Goal: Task Accomplishment & Management: Use online tool/utility

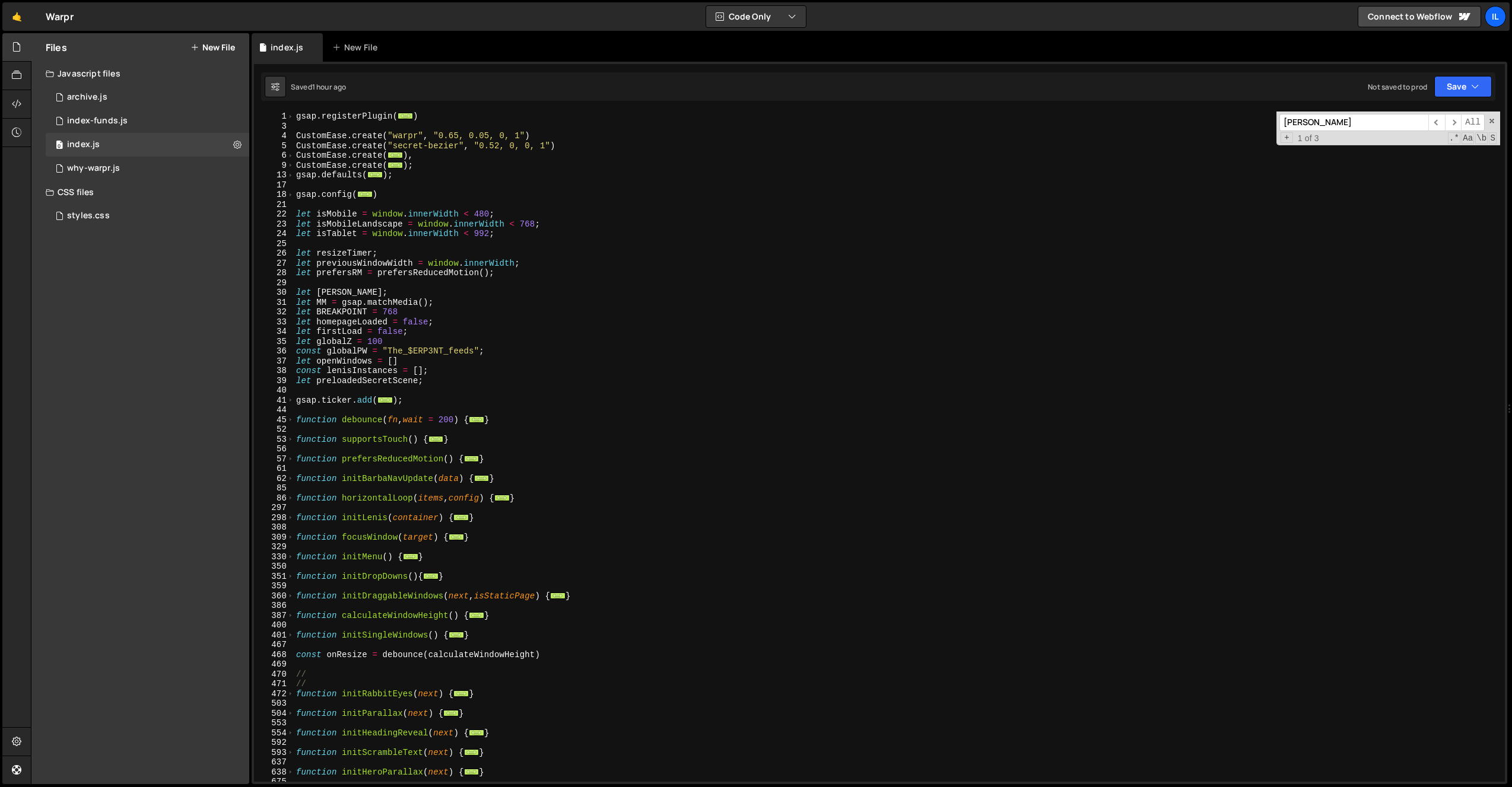
scroll to position [5263, 0]
click at [288, 192] on span at bounding box center [291, 195] width 7 height 10
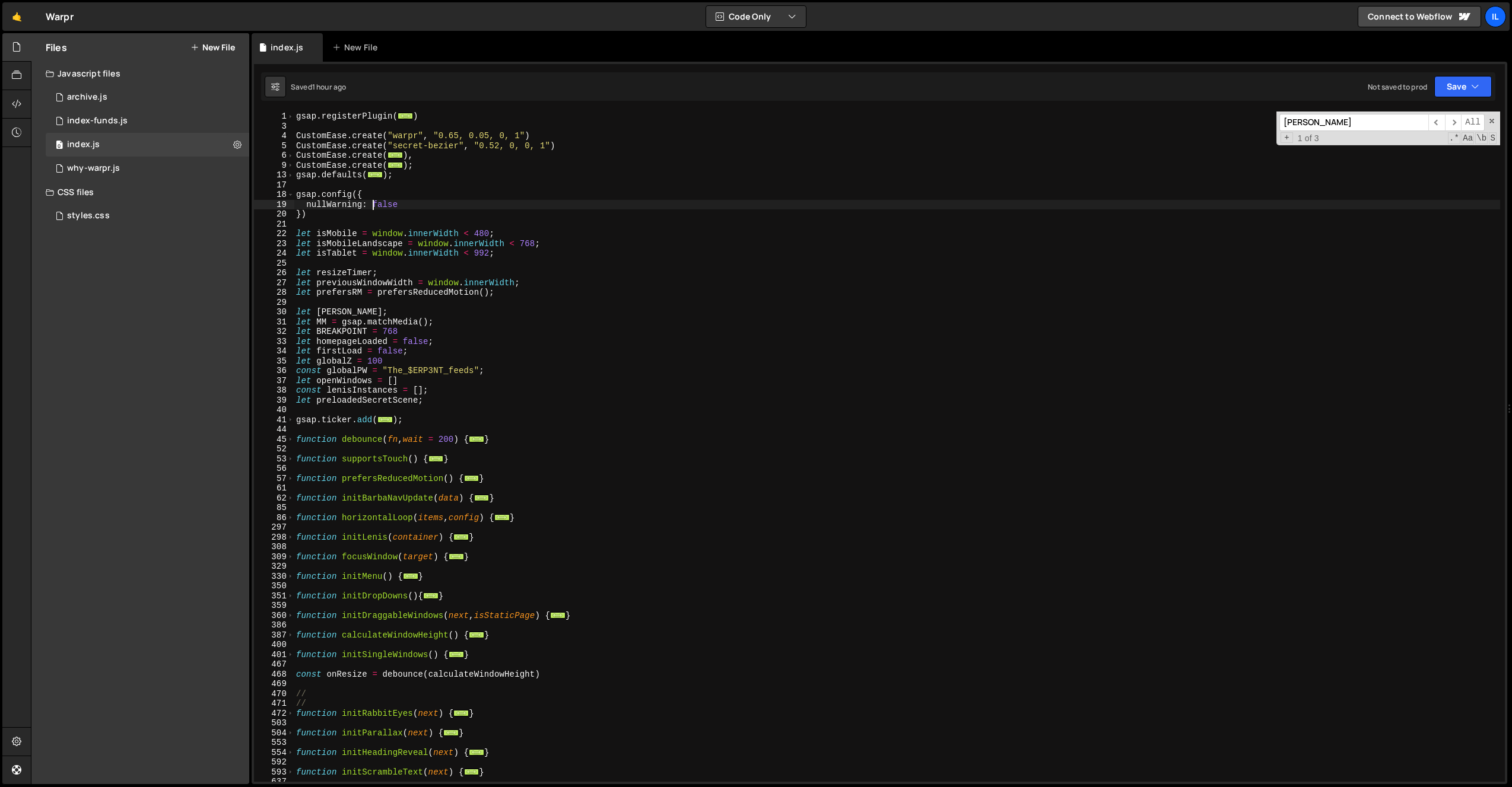
click at [372, 205] on div "gsap . registerPlugin ( ... ) CustomEase . create ( "warpr" , "0.65, 0.05, 0, 1…" at bounding box center [897, 456] width 1206 height 689
click at [434, 206] on div "gsap . registerPlugin ( ... ) CustomEase . create ( "warpr" , "0.65, 0.05, 0, 1…" at bounding box center [897, 456] width 1206 height 689
click at [389, 206] on div "gsap . registerPlugin ( ... ) CustomEase . create ( "warpr" , "0.65, 0.05, 0, 1…" at bounding box center [897, 456] width 1206 height 689
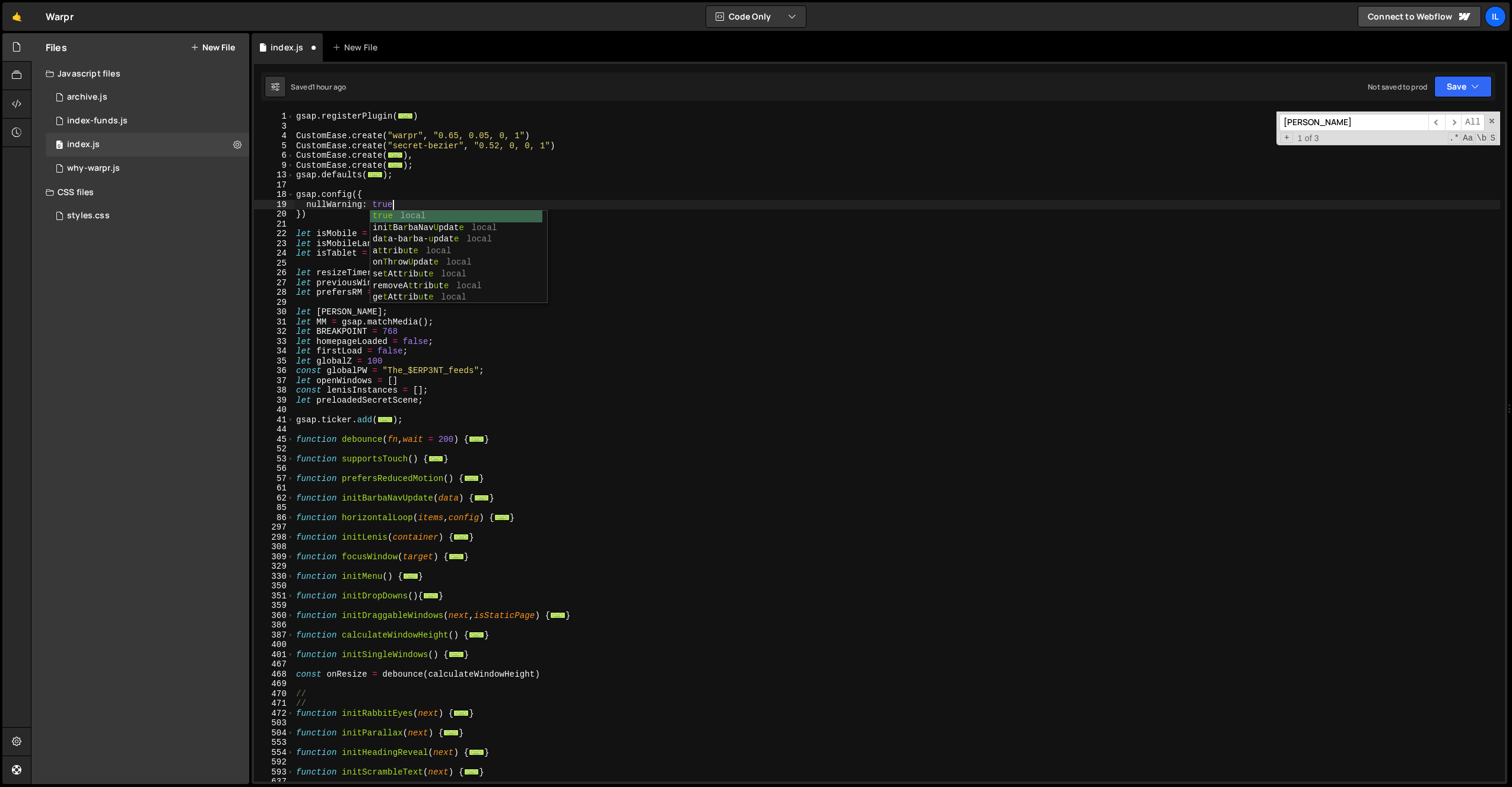
scroll to position [0, 6]
click at [437, 201] on div "gsap . registerPlugin ( ... ) CustomEase . create ( "warpr" , "0.65, 0.05, 0, 1…" at bounding box center [897, 447] width 1206 height 671
click at [319, 198] on div "gsap . registerPlugin ( ... ) CustomEase . create ( "warpr" , "0.65, 0.05, 0, 1…" at bounding box center [897, 456] width 1206 height 689
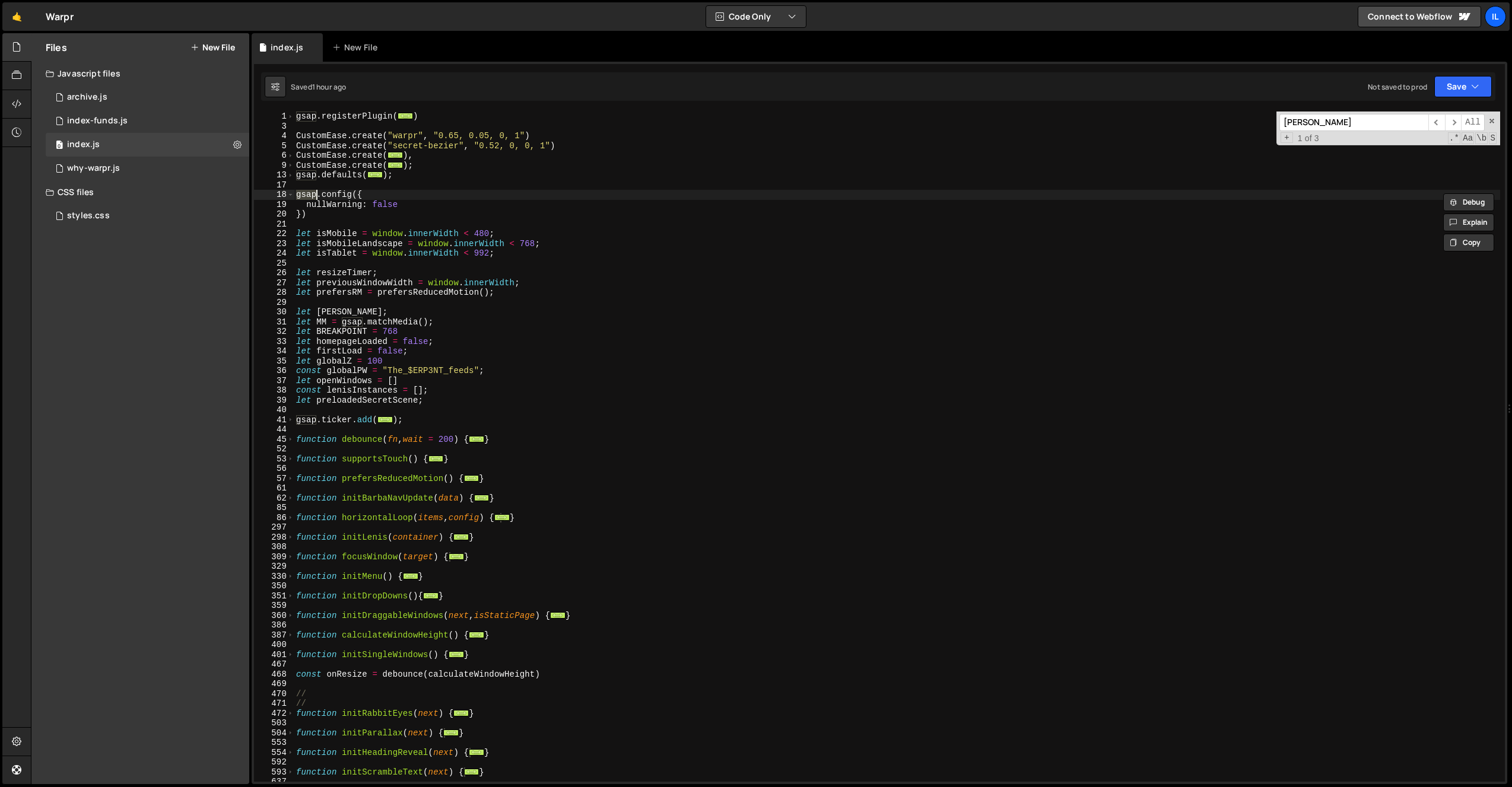
click at [321, 211] on div "gsap . registerPlugin ( ... ) CustomEase . create ( "warpr" , "0.65, 0.05, 0, 1…" at bounding box center [897, 456] width 1206 height 689
click at [324, 206] on div "gsap . registerPlugin ( ... ) CustomEase . create ( "warpr" , "0.65, 0.05, 0, 1…" at bounding box center [897, 456] width 1206 height 689
paste textarea "TargetWarn"
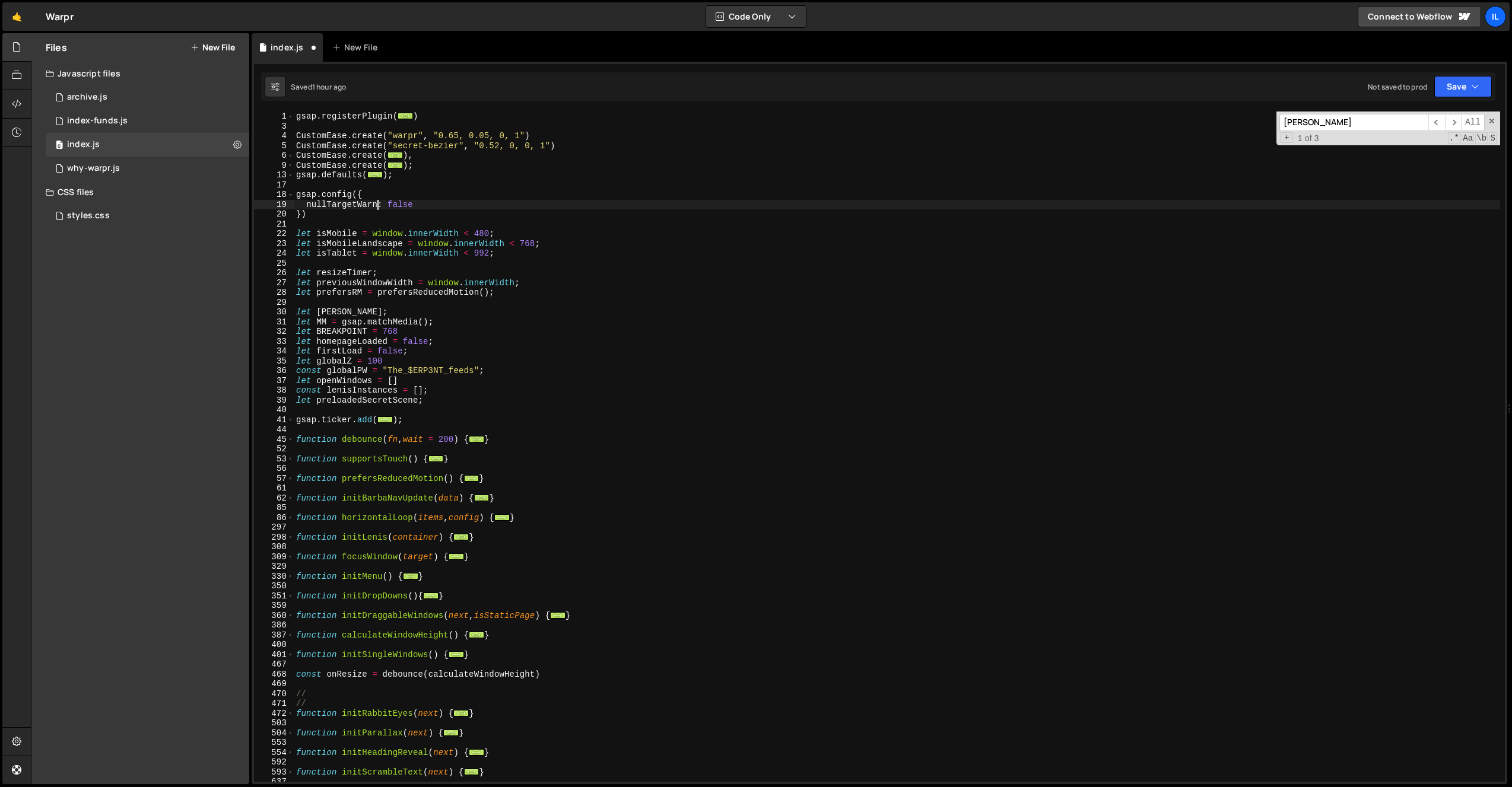
click at [625, 234] on div "gsap . registerPlugin ( ... ) CustomEase . create ( "warpr" , "0.65, 0.05, 0, 1…" at bounding box center [897, 456] width 1206 height 689
type textarea "let isMobile = window.innerWidth < 480;"
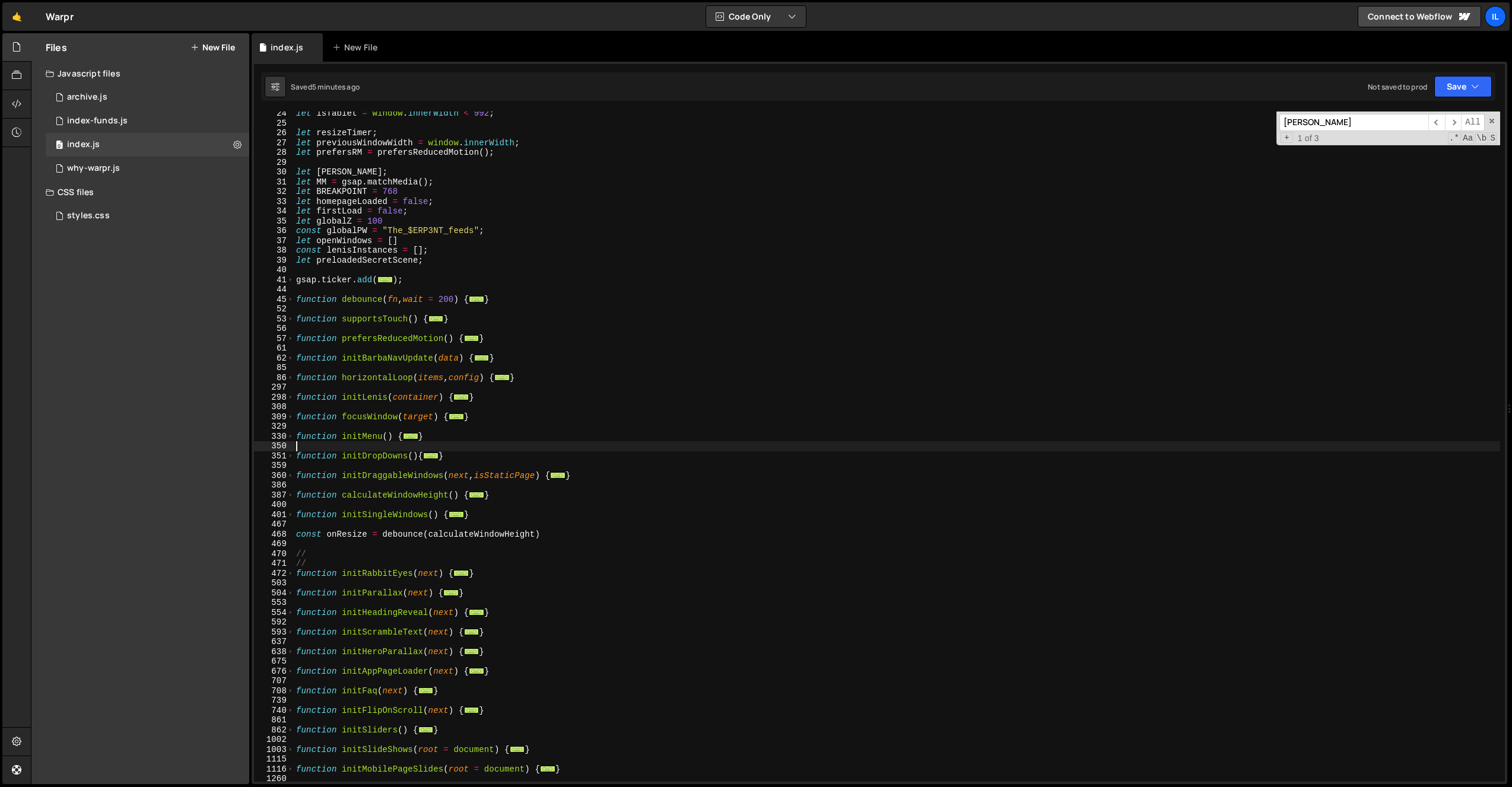
click at [338, 443] on div "let isTablet = window . innerWidth < 992 ; let resizeTimer ; let previousWindow…" at bounding box center [897, 453] width 1206 height 689
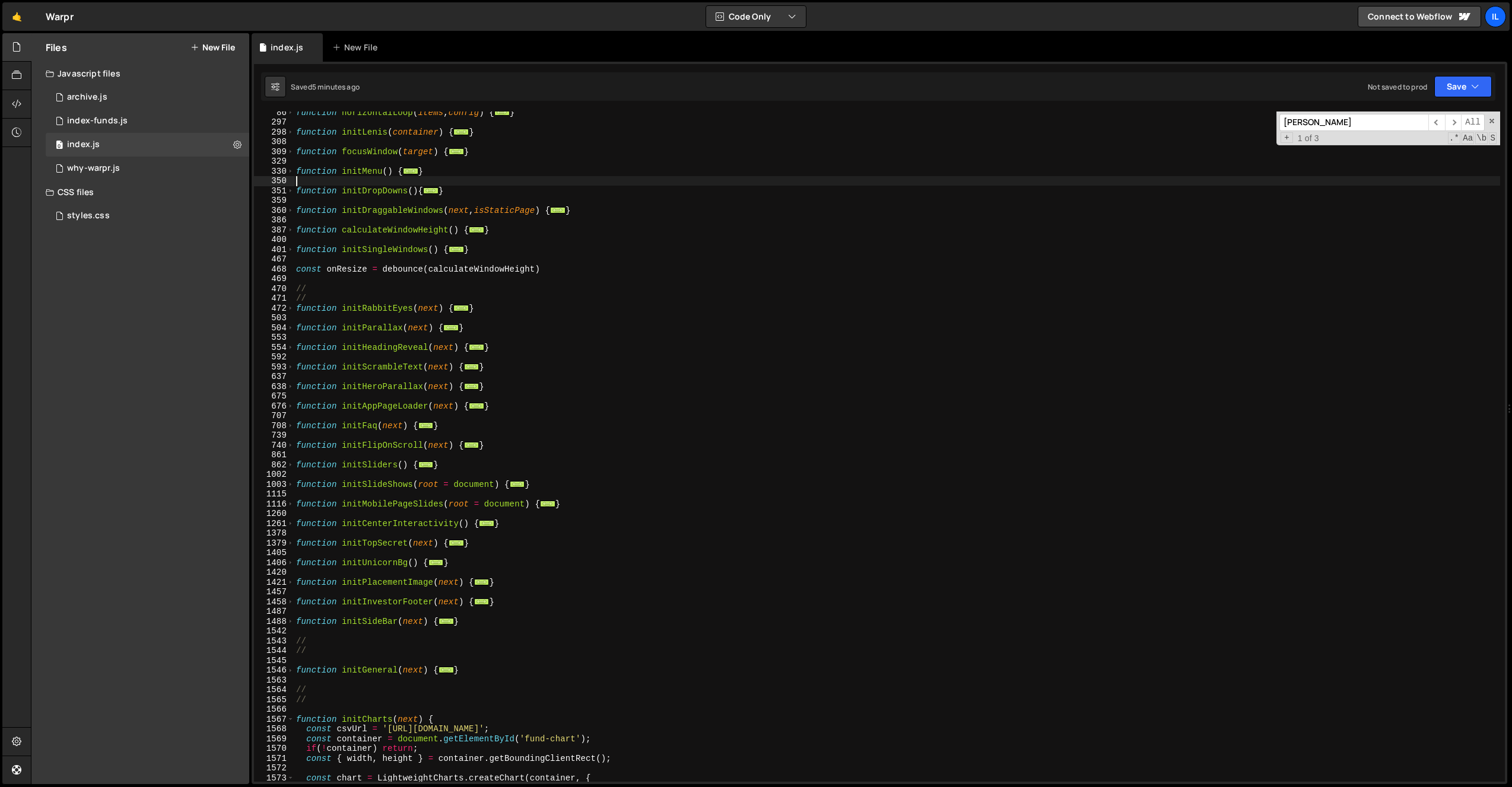
scroll to position [405, 0]
click at [340, 428] on div "function horizontalLoop ( items , config ) { ... } function initLenis ( contain…" at bounding box center [897, 452] width 1206 height 689
type textarea "function initFaq(next) {"
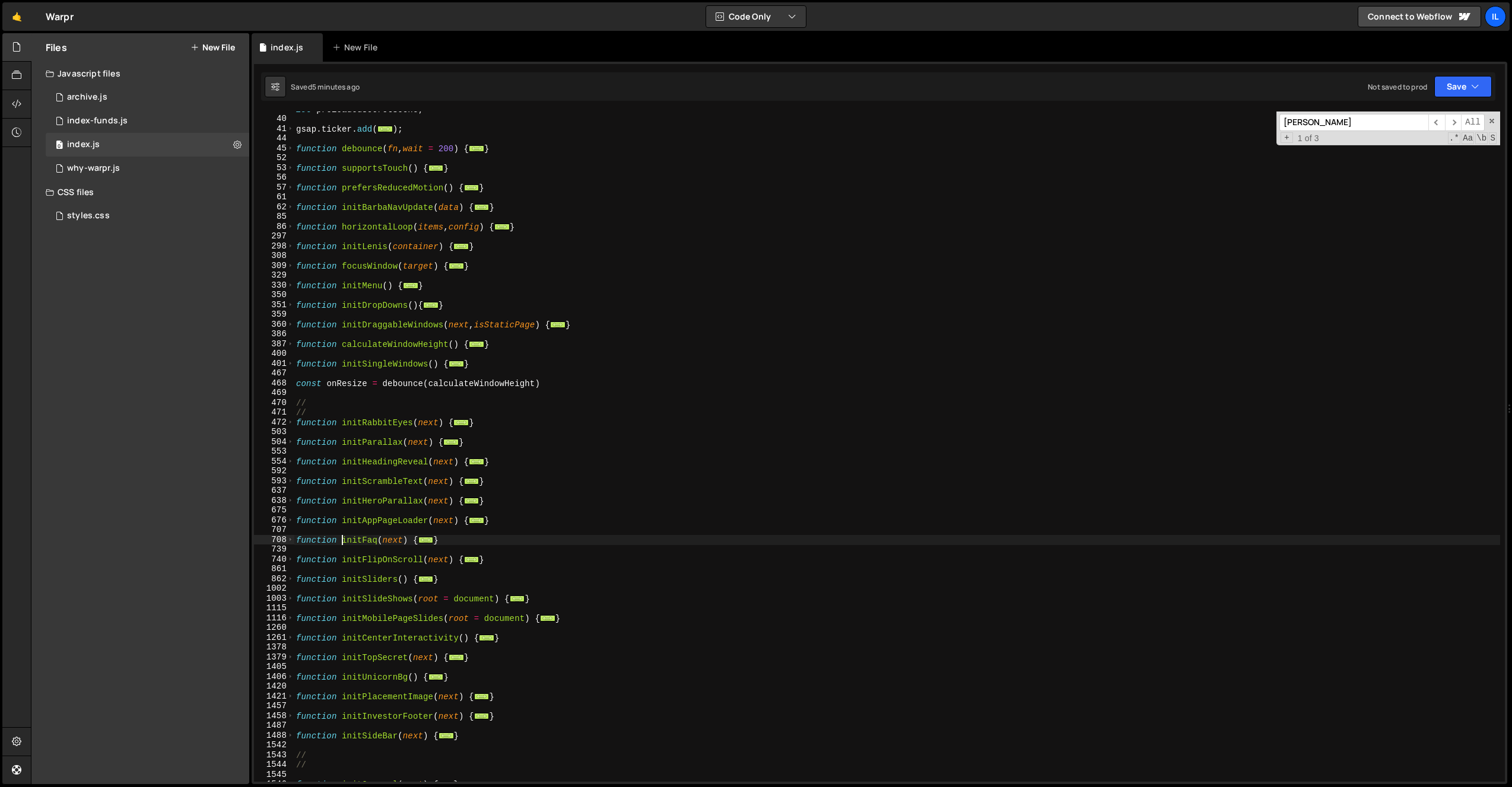
scroll to position [292, 0]
click at [289, 522] on span at bounding box center [291, 520] width 7 height 10
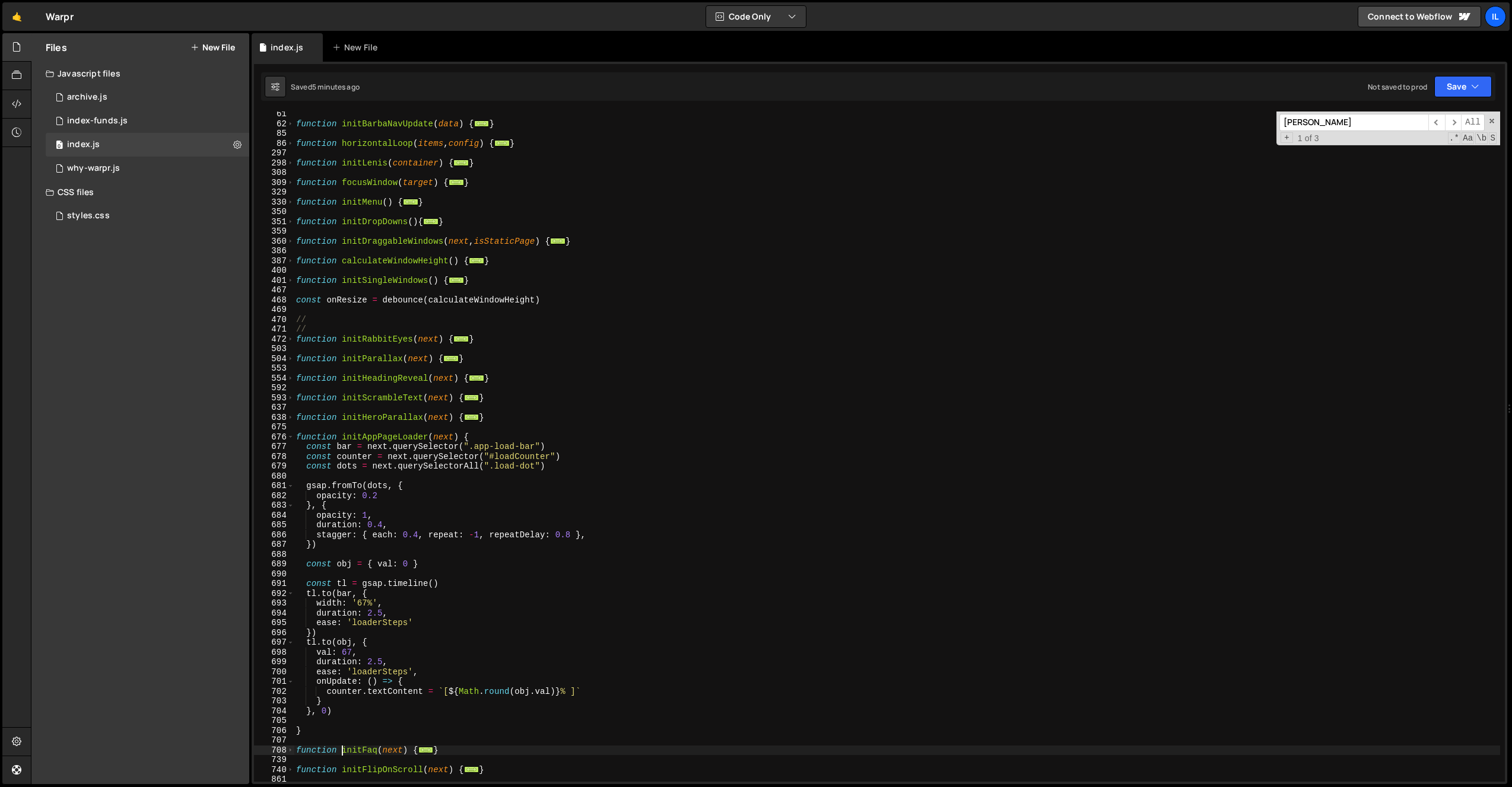
scroll to position [374, 0]
click at [371, 550] on div "function initBarbaNavUpdate ( data ) { ... } function horizontalLoop ( items , …" at bounding box center [897, 454] width 1206 height 689
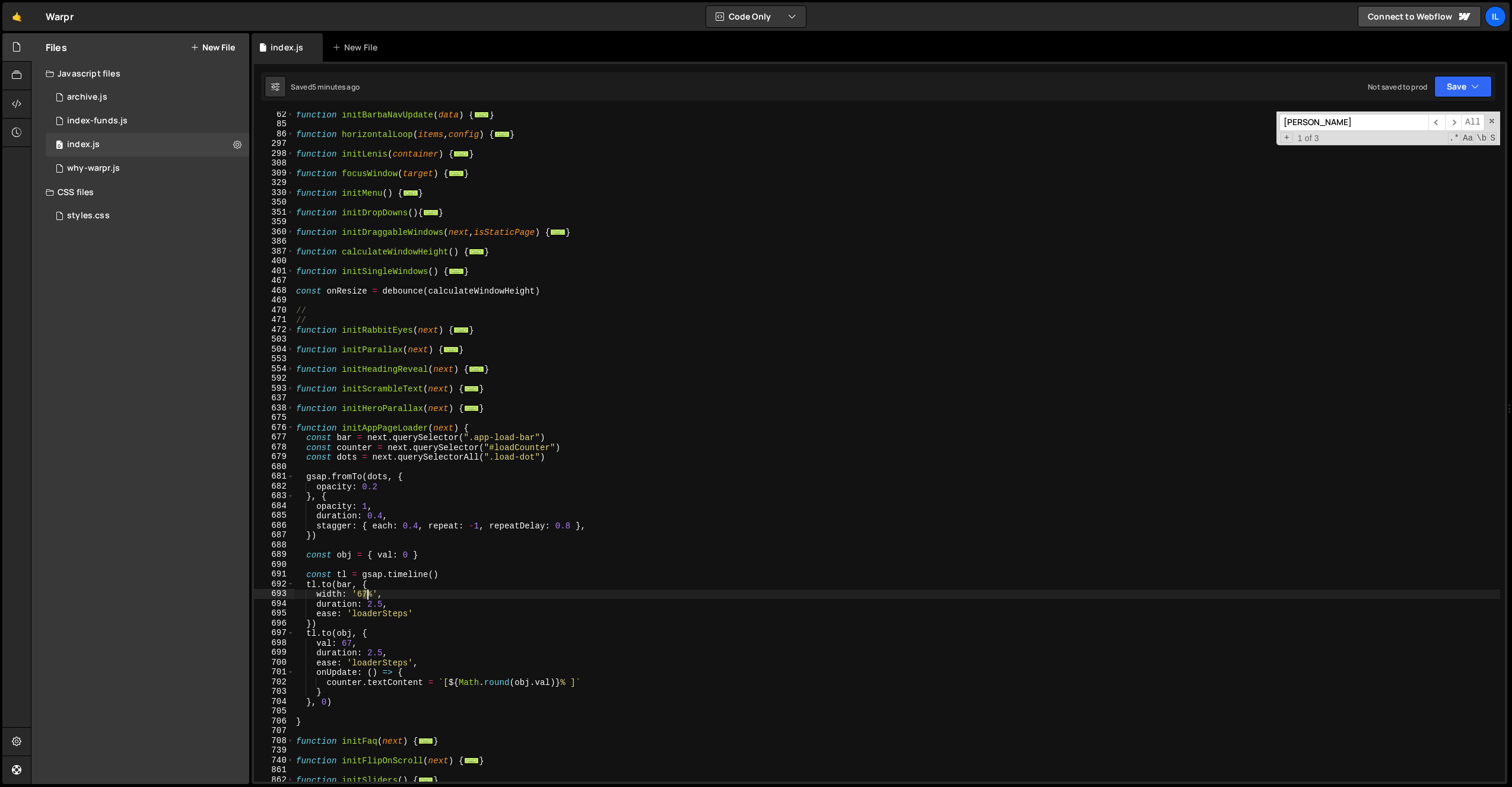
click at [366, 597] on div "function initBarbaNavUpdate ( data ) { ... } function horizontalLoop ( items , …" at bounding box center [897, 454] width 1206 height 689
click at [337, 636] on div "function initBarbaNavUpdate ( data ) { ... } function horizontalLoop ( items , …" at bounding box center [897, 454] width 1206 height 689
click at [351, 643] on div "function initBarbaNavUpdate ( data ) { ... } function horizontalLoop ( items , …" at bounding box center [897, 454] width 1206 height 689
drag, startPoint x: 501, startPoint y: 603, endPoint x: 505, endPoint y: 618, distance: 15.5
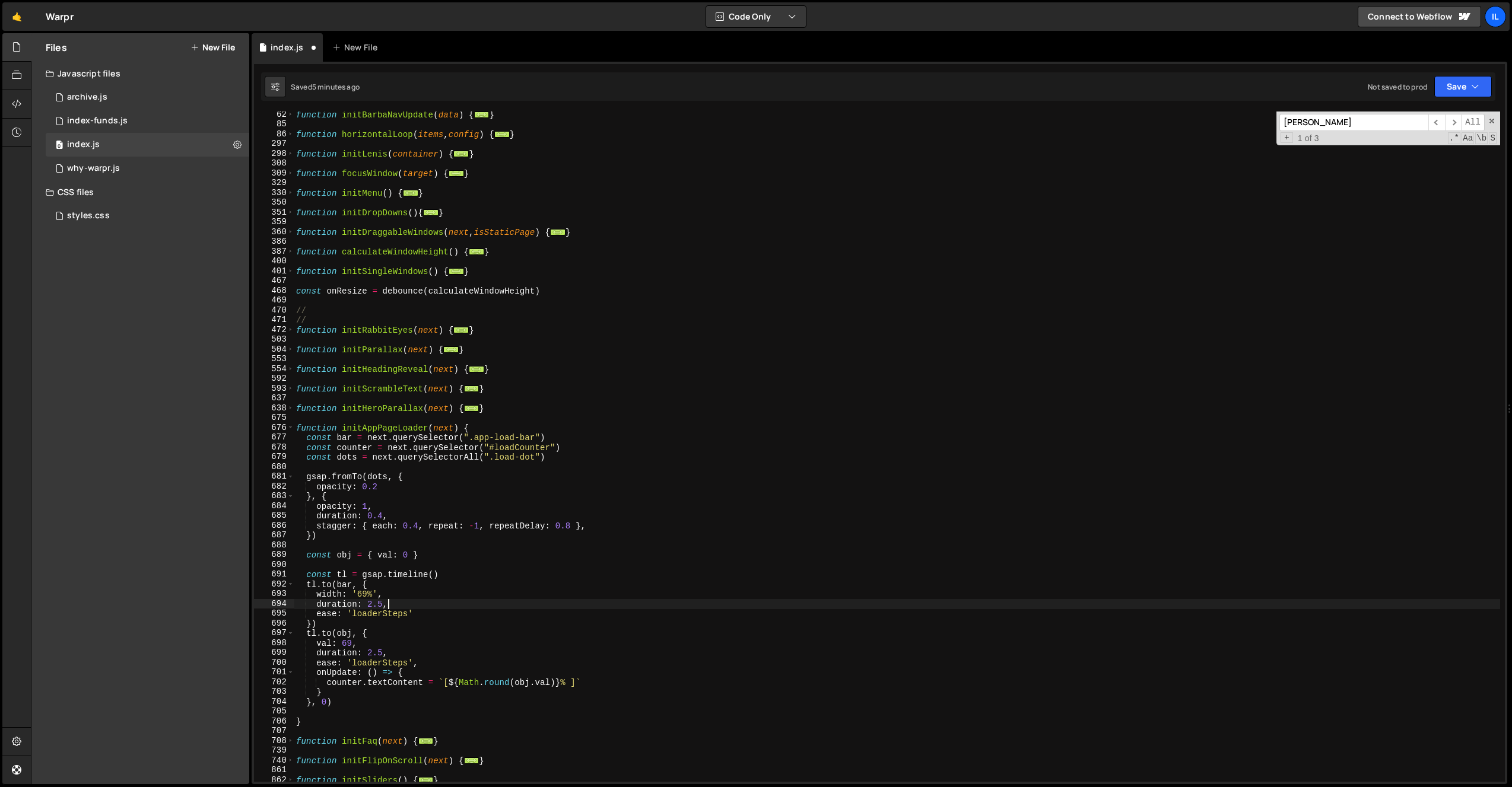
click at [501, 604] on div "function initBarbaNavUpdate ( data ) { ... } function horizontalLoop ( items , …" at bounding box center [897, 454] width 1206 height 689
click at [514, 647] on div "function initBarbaNavUpdate ( data ) { ... } function horizontalLoop ( items , …" at bounding box center [897, 454] width 1206 height 689
click at [289, 428] on span at bounding box center [291, 428] width 7 height 10
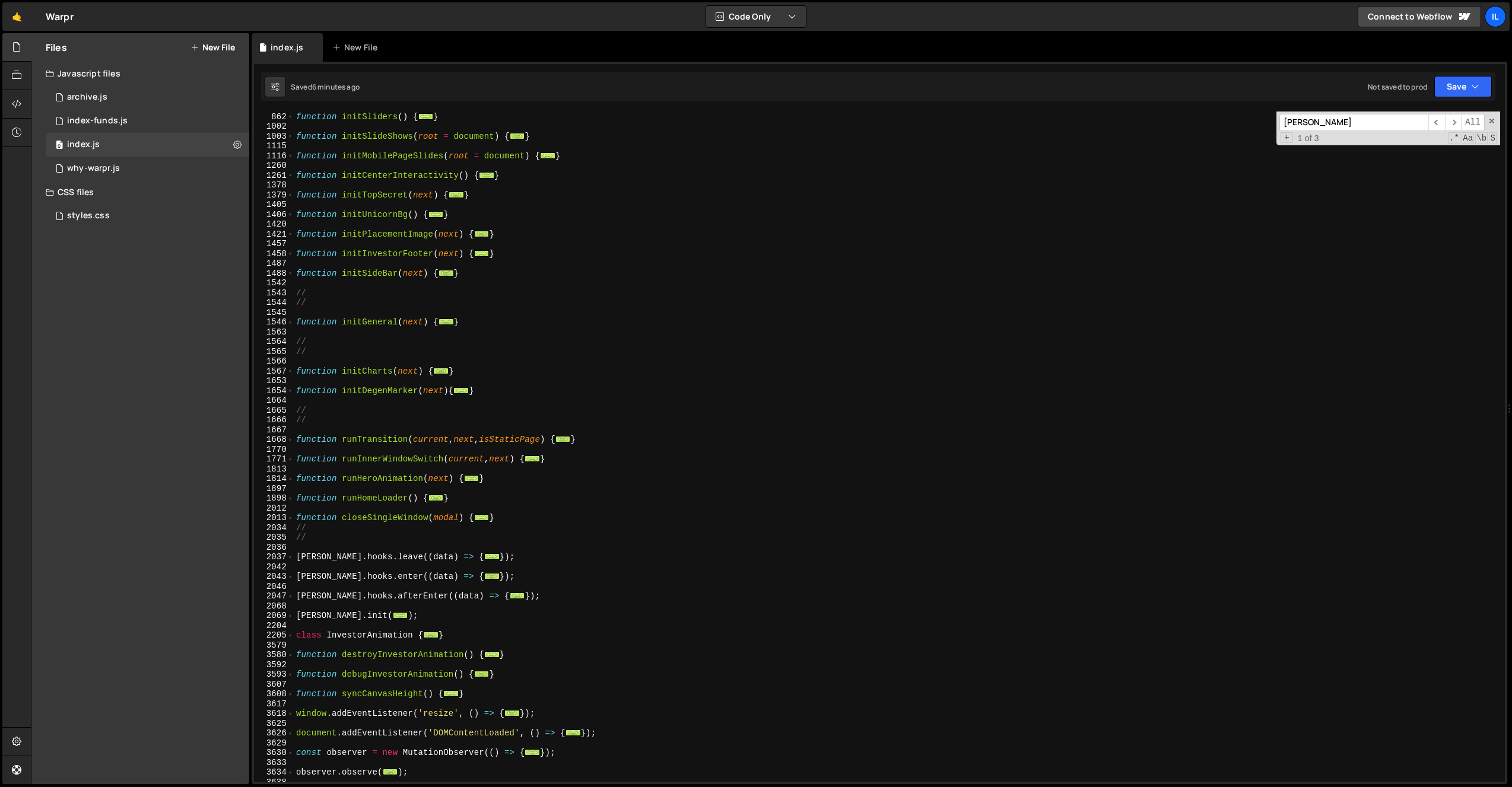
scroll to position [807, 0]
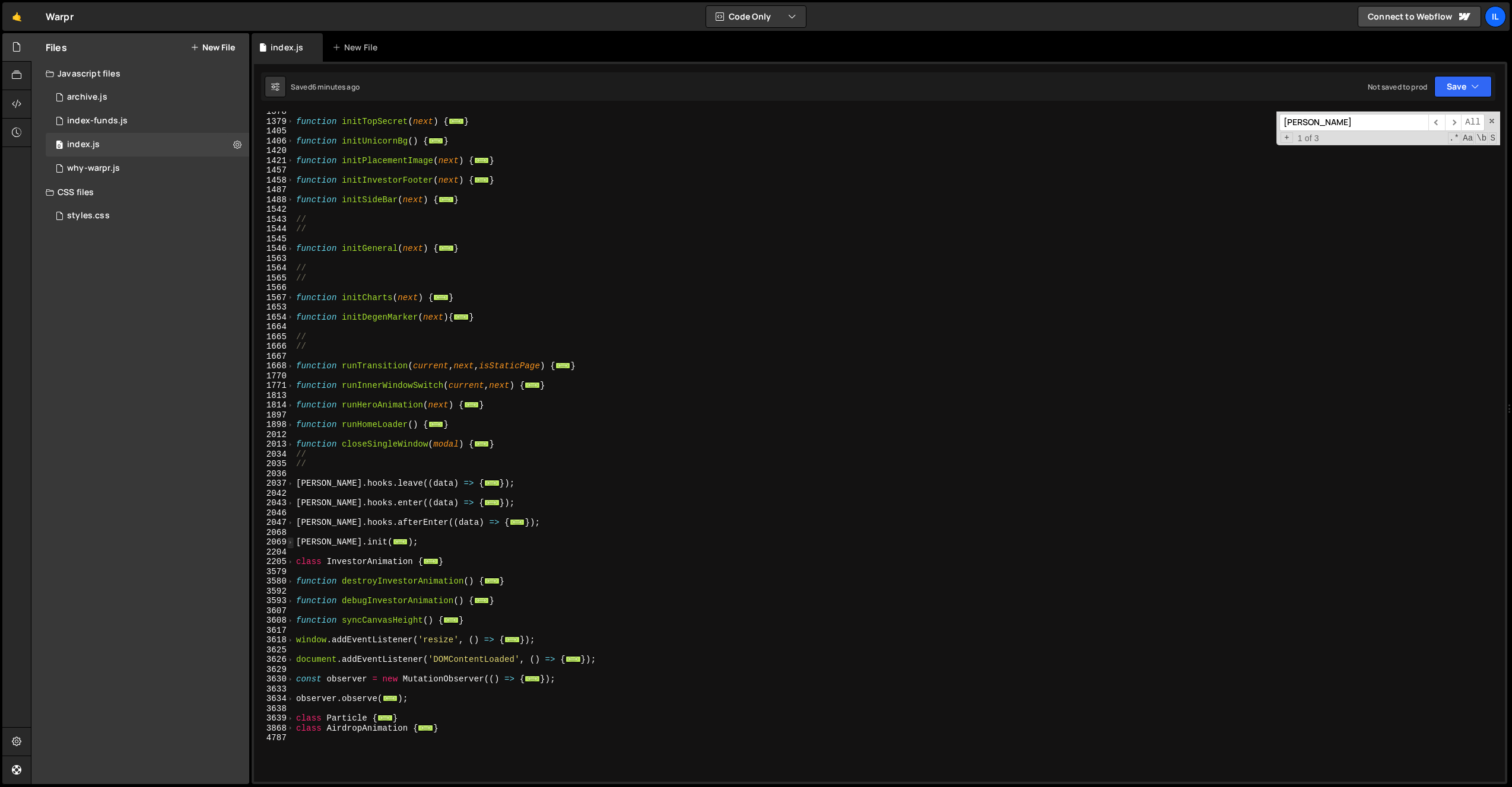
click at [292, 544] on span at bounding box center [291, 542] width 7 height 10
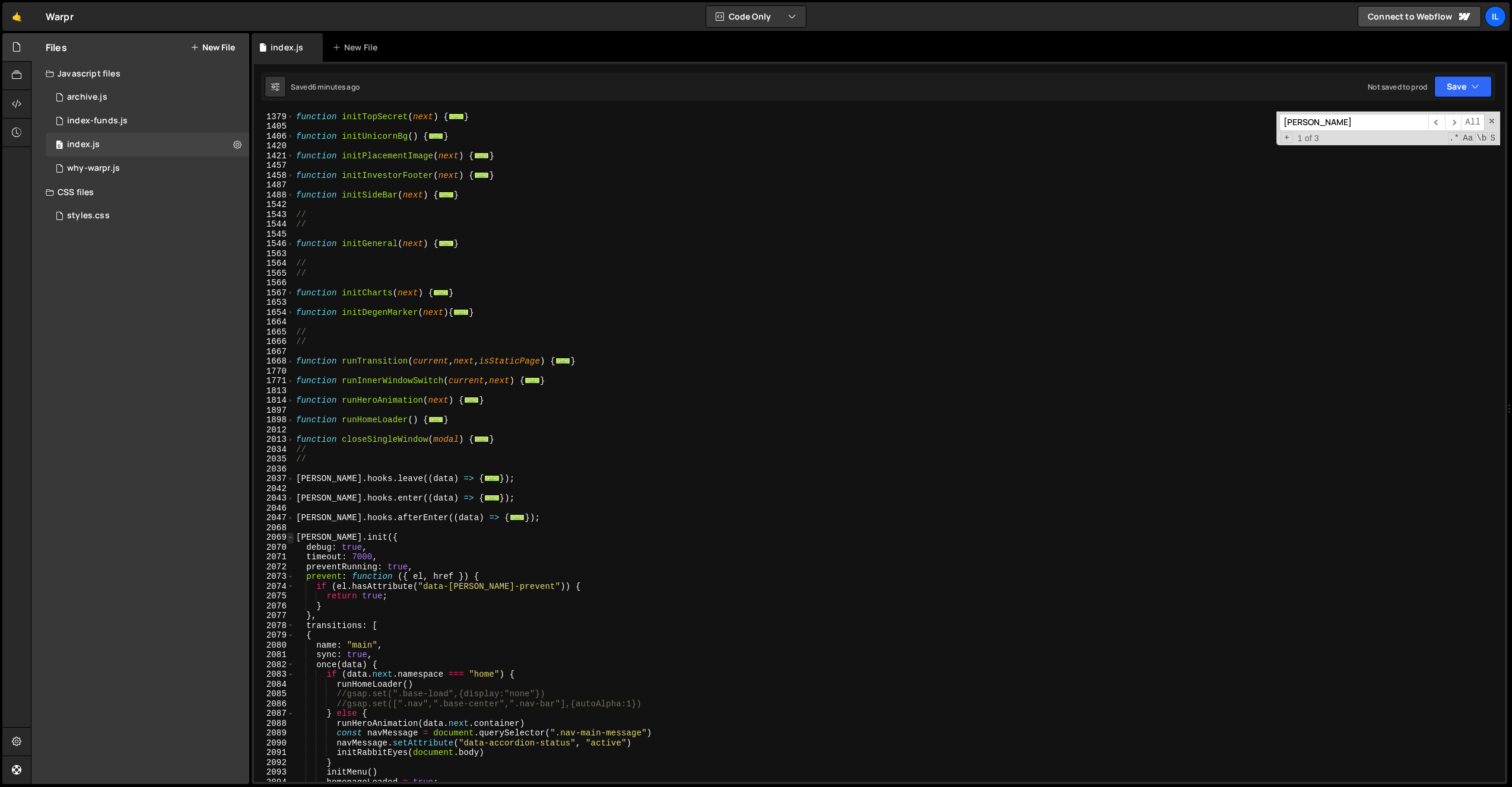
scroll to position [812, 0]
click at [373, 573] on div "function initTopSecret ( next ) { ... } function initUnicornBg ( ) { ... } func…" at bounding box center [897, 447] width 1206 height 689
drag, startPoint x: 352, startPoint y: 557, endPoint x: 355, endPoint y: 563, distance: 6.7
click at [356, 558] on div "function initTopSecret ( next ) { ... } function initUnicornBg ( ) { ... } func…" at bounding box center [897, 447] width 1206 height 689
click at [365, 572] on div "function initTopSecret ( next ) { ... } function initUnicornBg ( ) { ... } func…" at bounding box center [897, 447] width 1206 height 689
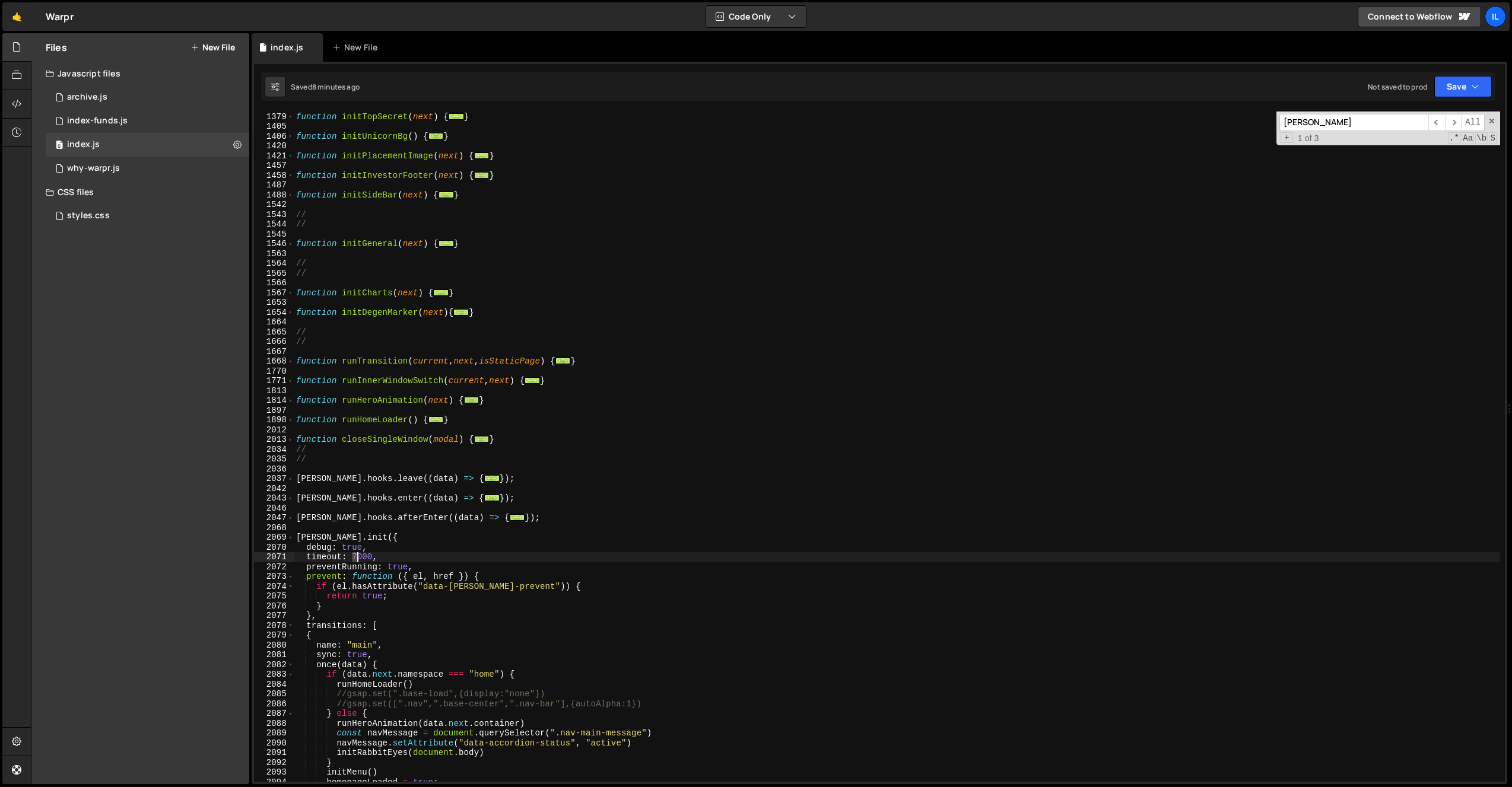
click at [356, 559] on div "function initTopSecret ( next ) { ... } function initUnicornBg ( ) { ... } func…" at bounding box center [897, 447] width 1206 height 689
click at [477, 498] on div "function initTopSecret ( next ) { ... } function initUnicornBg ( ) { ... } func…" at bounding box center [897, 447] width 1206 height 689
click at [416, 557] on div "function initTopSecret ( next ) { ... } function initUnicornBg ( ) { ... } func…" at bounding box center [897, 447] width 1206 height 689
click at [374, 534] on div "function initTopSecret ( next ) { ... } function initUnicornBg ( ) { ... } func…" at bounding box center [897, 447] width 1206 height 689
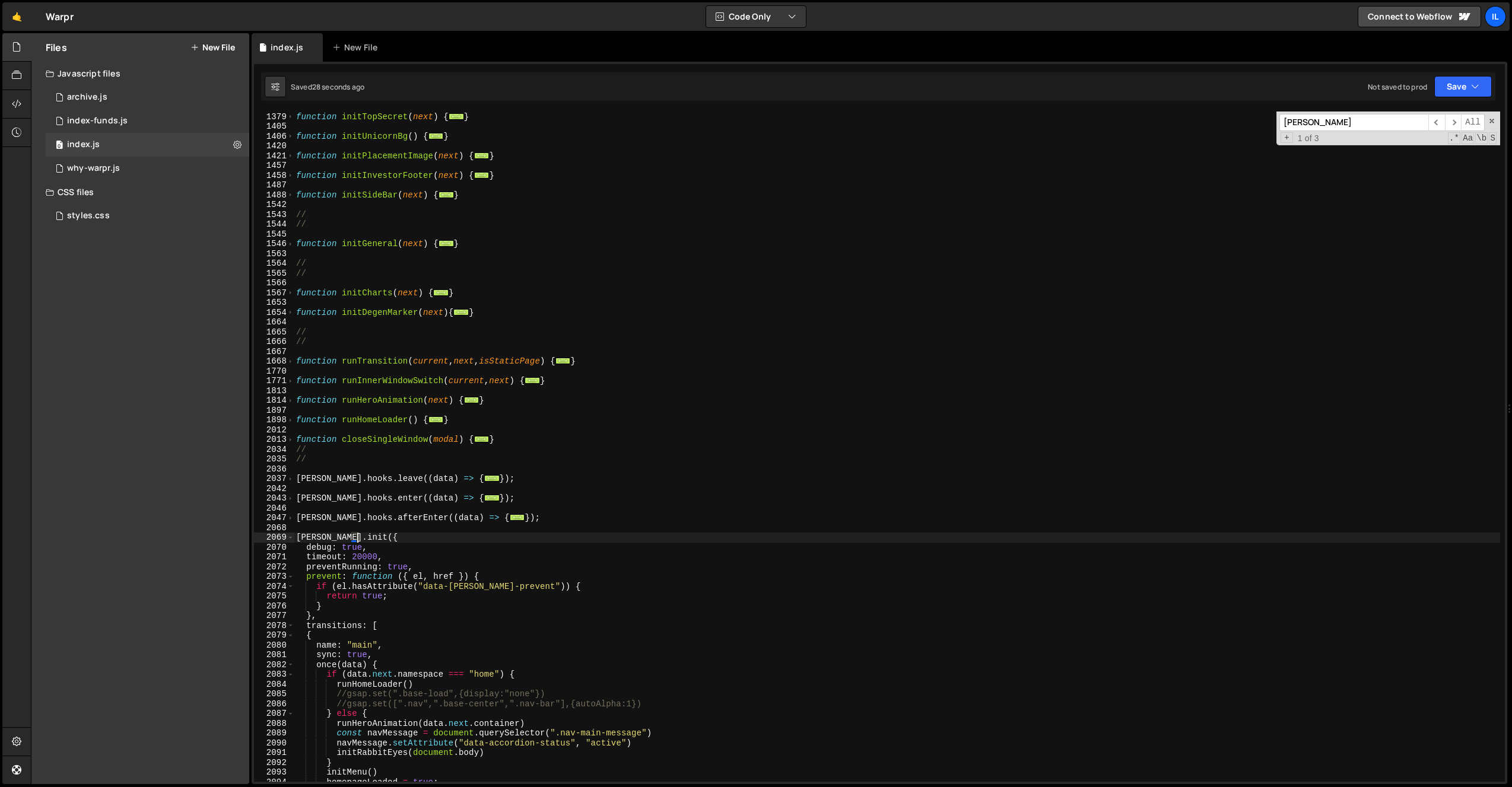
click at [366, 555] on div "function initTopSecret ( next ) { ... } function initUnicornBg ( ) { ... } func…" at bounding box center [897, 447] width 1206 height 689
type textarea "timeout: 500,"
click at [651, 371] on div "function initTopSecret ( next ) { ... } function initUnicornBg ( ) { ... } func…" at bounding box center [897, 447] width 1206 height 689
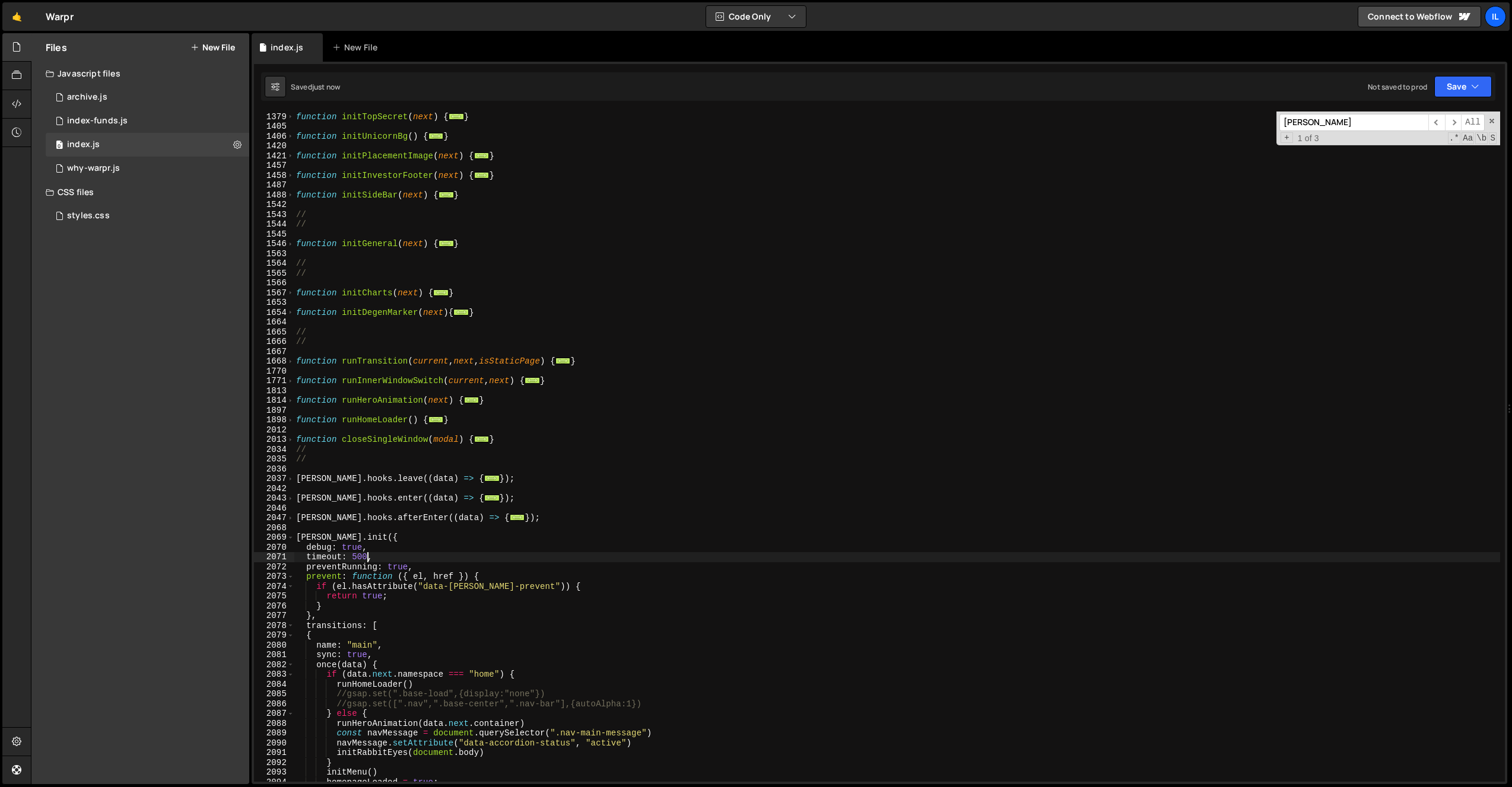
scroll to position [0, 0]
click at [598, 360] on div "function initTopSecret ( next ) { ... } function initUnicornBg ( ) { ... } func…" at bounding box center [897, 447] width 1206 height 689
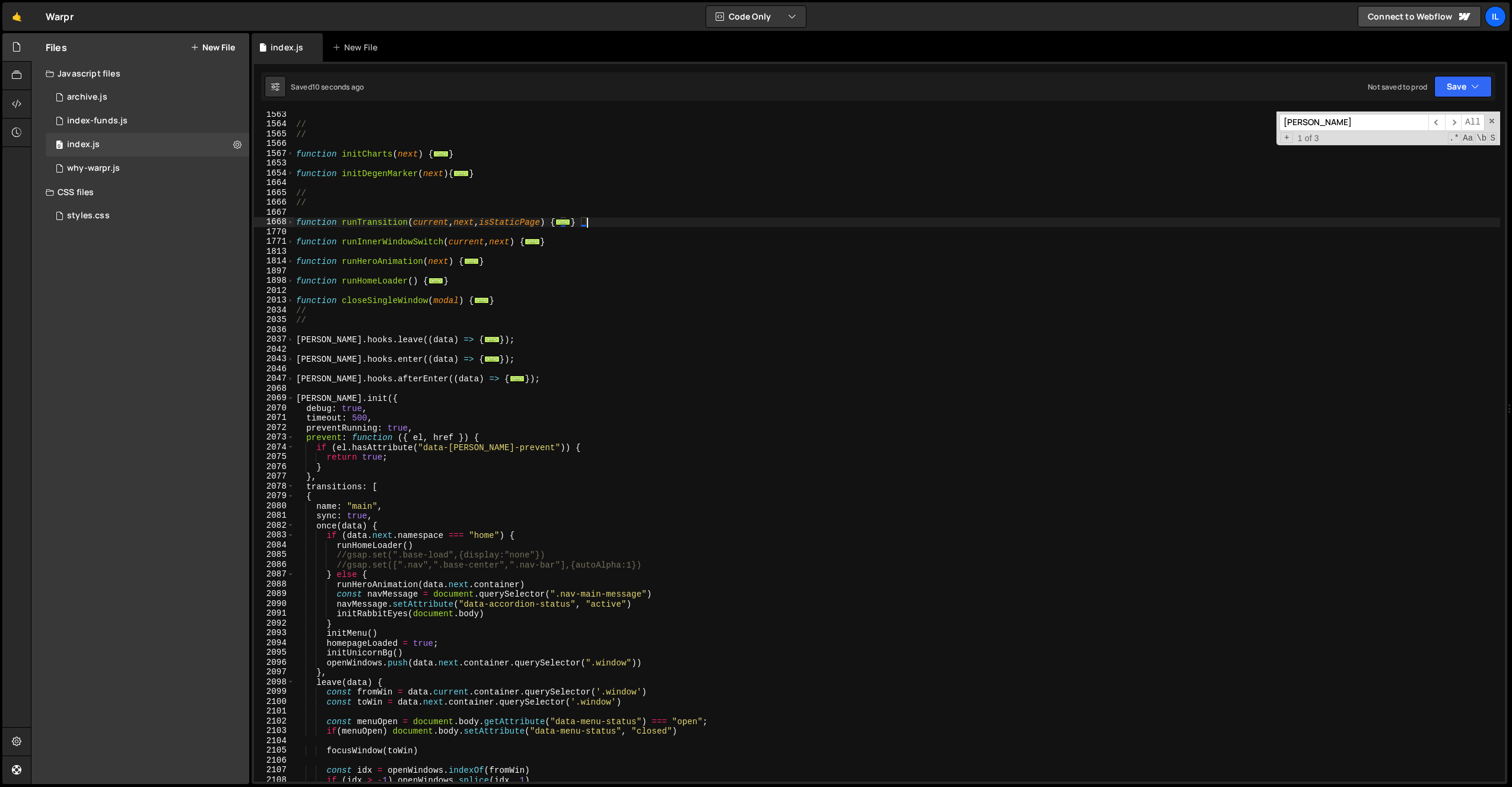
scroll to position [1097, 0]
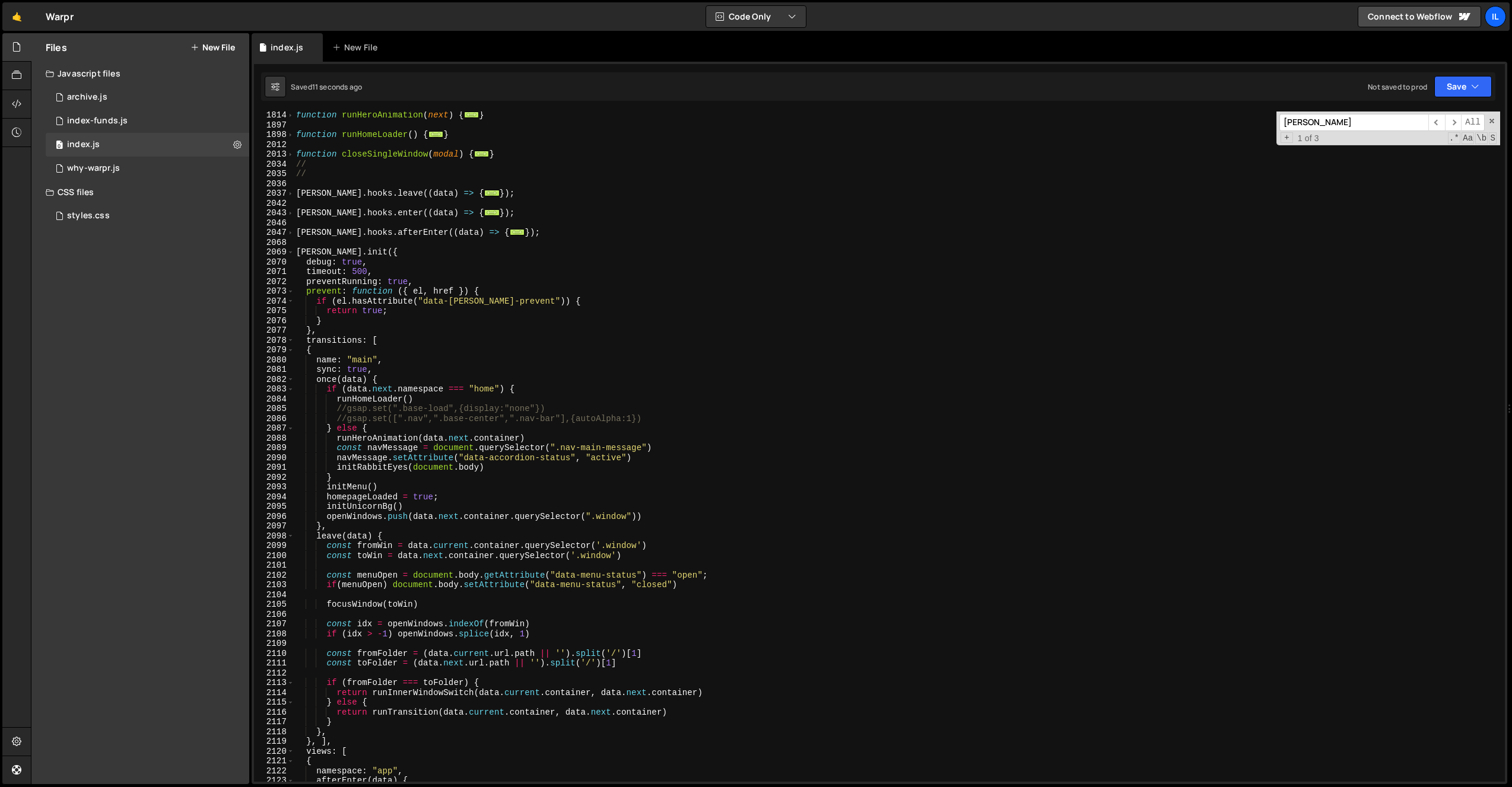
click at [297, 254] on div "function runHeroAnimation ( next ) { ... } function runHomeLoader ( ) { ... } f…" at bounding box center [897, 455] width 1206 height 689
click at [295, 252] on div "function runHeroAnimation ( next ) { ... } function runHomeLoader ( ) { ... } f…" at bounding box center [897, 455] width 1206 height 689
click at [292, 252] on span at bounding box center [291, 253] width 7 height 10
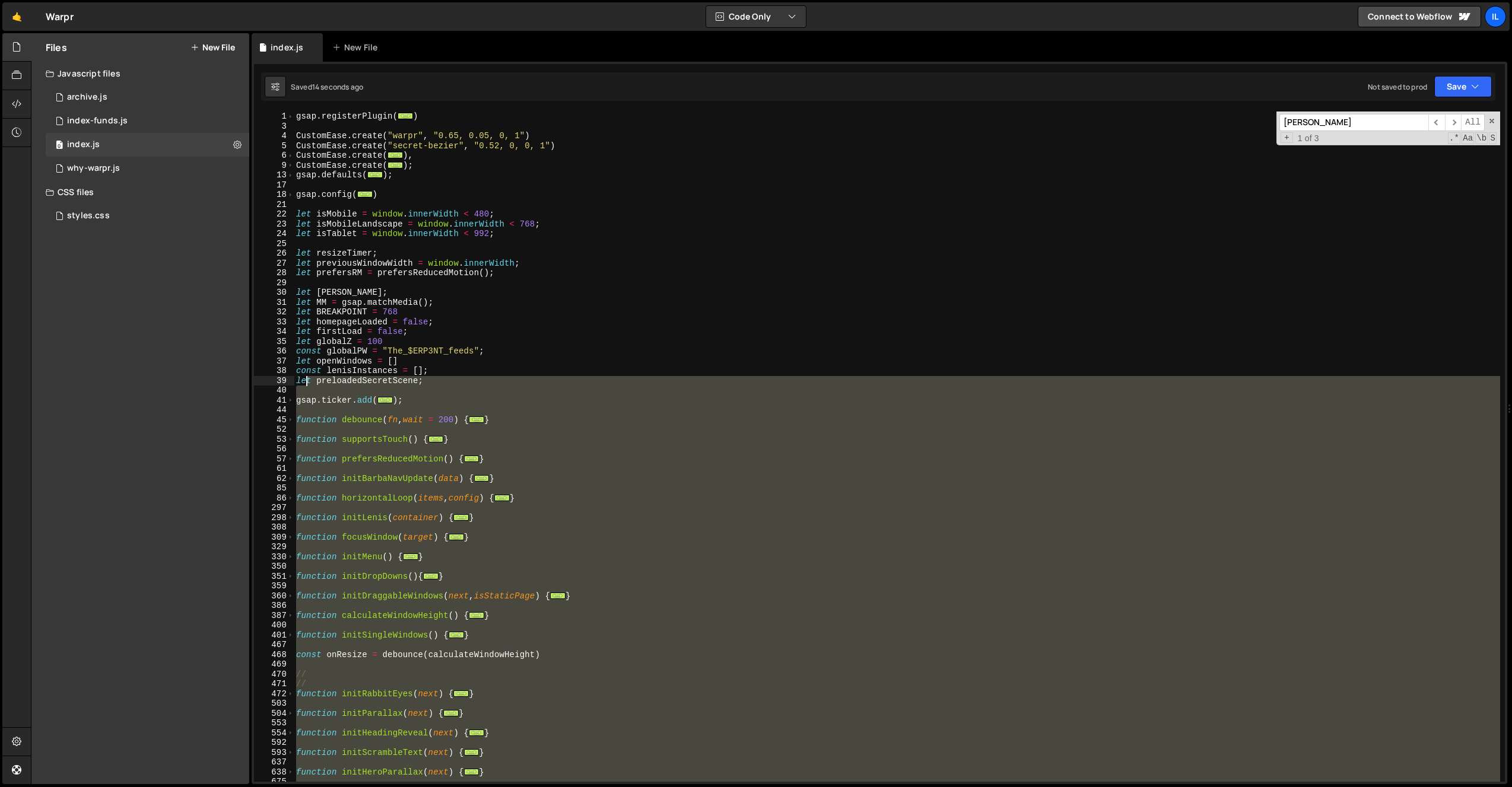
scroll to position [0, 0]
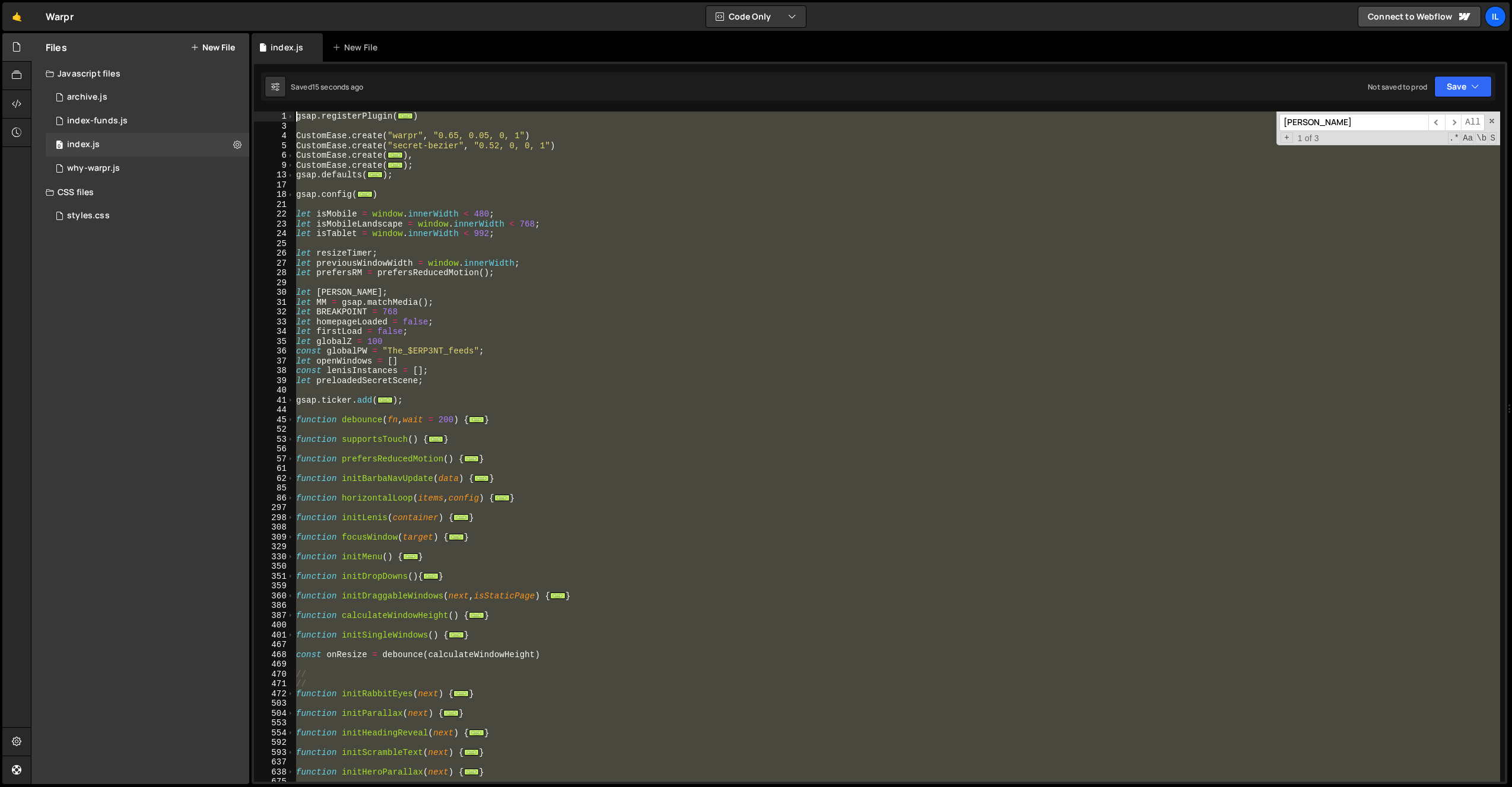
drag, startPoint x: 311, startPoint y: 263, endPoint x: 264, endPoint y: 95, distance: 174.5
click at [264, 95] on div "Debug Explain Copy index.js New File Saved 15 seconds ago Not saved to prod Upg…" at bounding box center [879, 408] width 1255 height 751
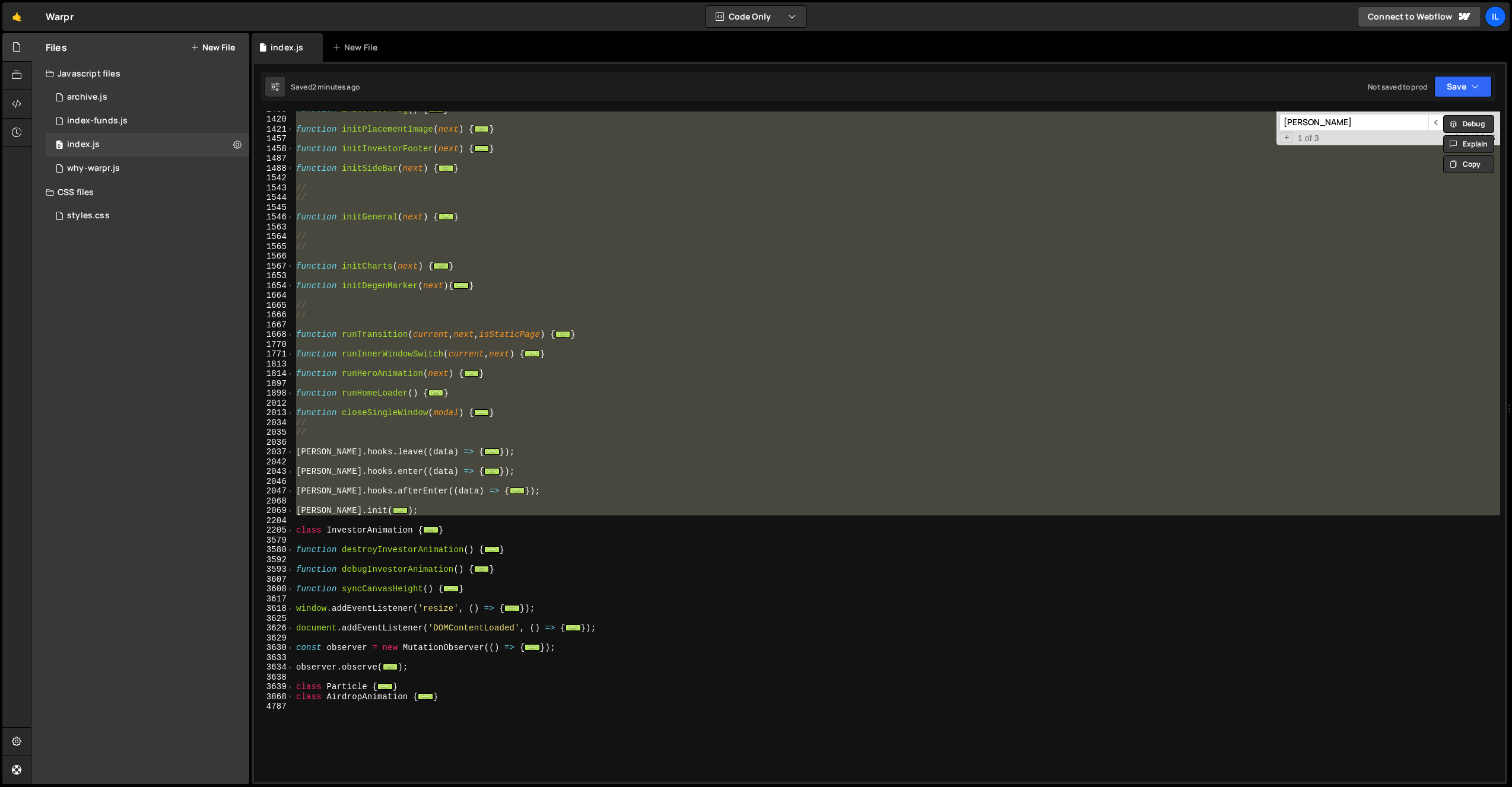
scroll to position [839, 0]
click at [290, 513] on span at bounding box center [291, 511] width 7 height 10
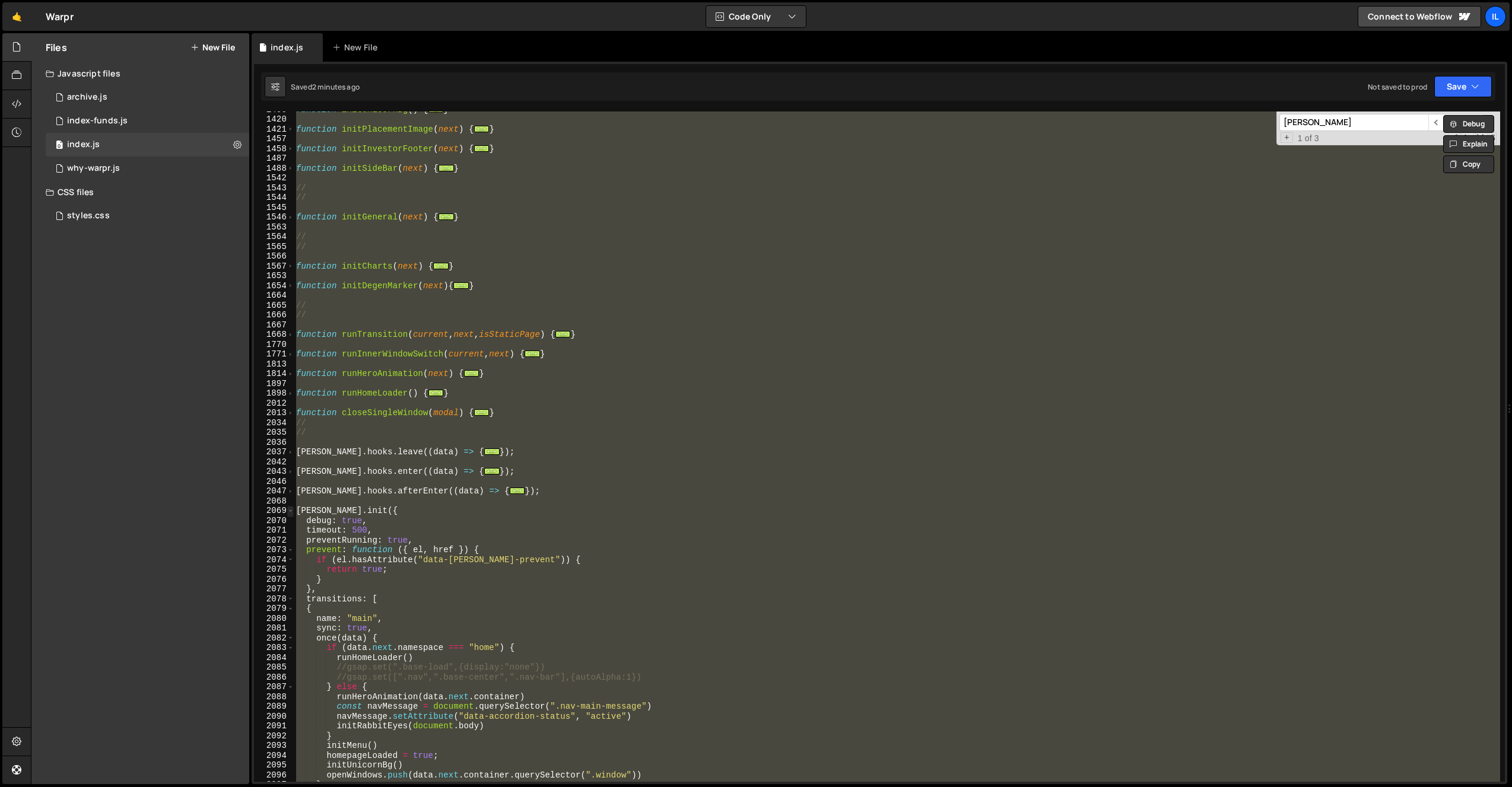
scroll to position [863, 0]
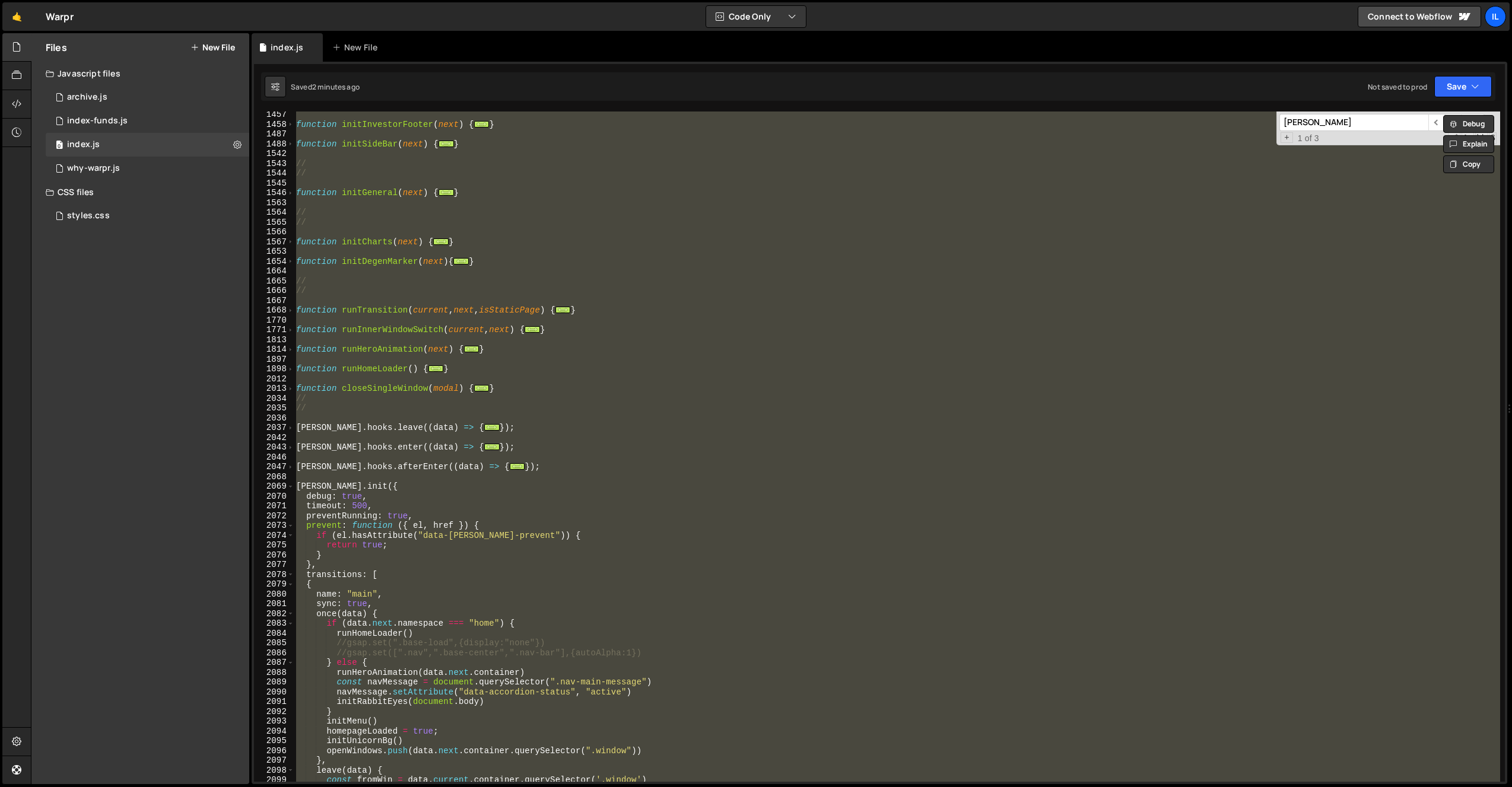
type textarea "preventRunning: true,"
click at [330, 516] on div "function initInvestorFooter ( next ) { ... } function initSideBar ( next ) { ..…" at bounding box center [897, 454] width 1206 height 689
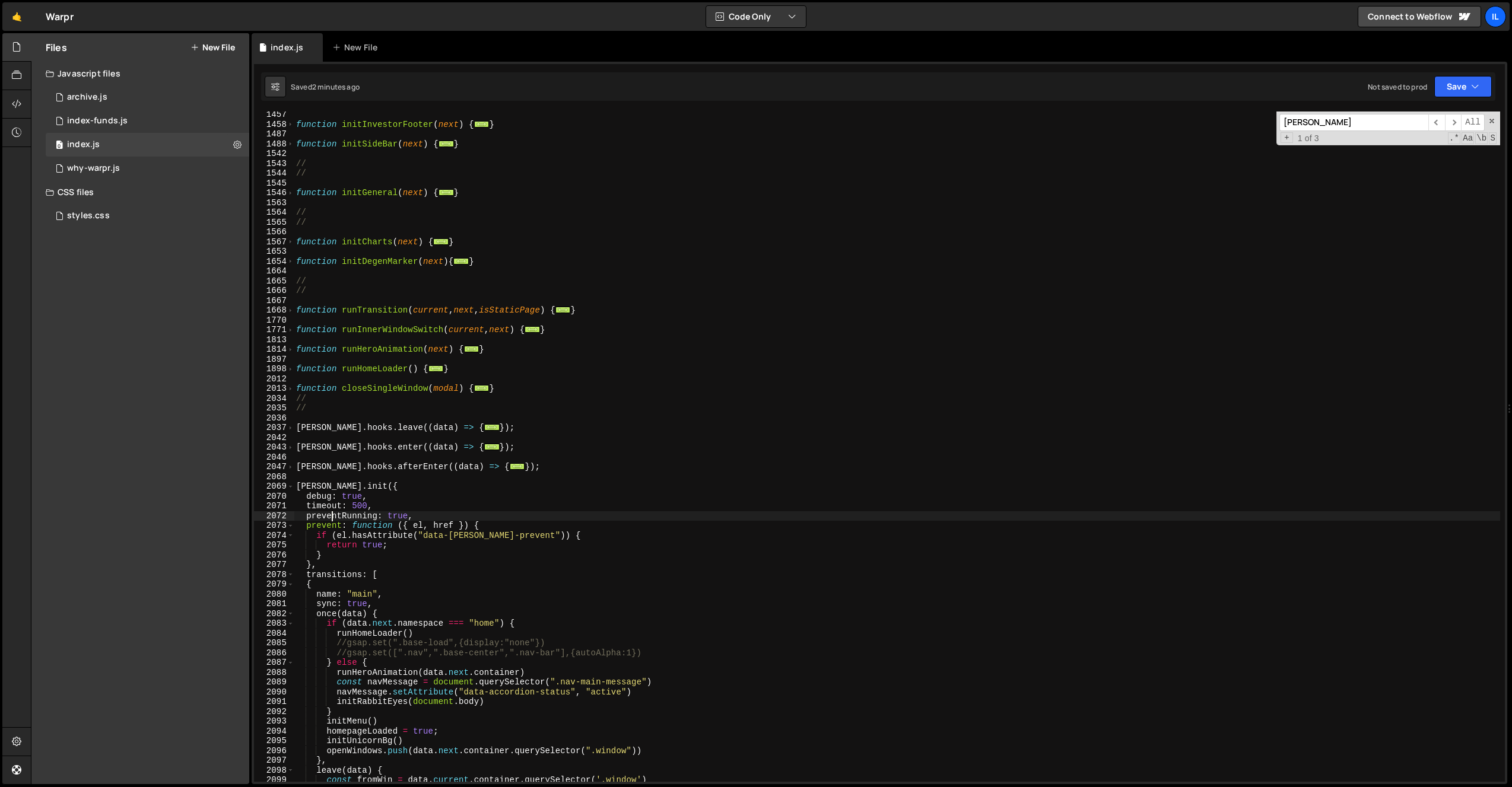
click at [406, 479] on div "function initInvestorFooter ( next ) { ... } function initSideBar ( next ) { ..…" at bounding box center [897, 454] width 1206 height 689
click at [363, 506] on div "function initInvestorFooter ( next ) { ... } function initSideBar ( next ) { ..…" at bounding box center [897, 454] width 1206 height 689
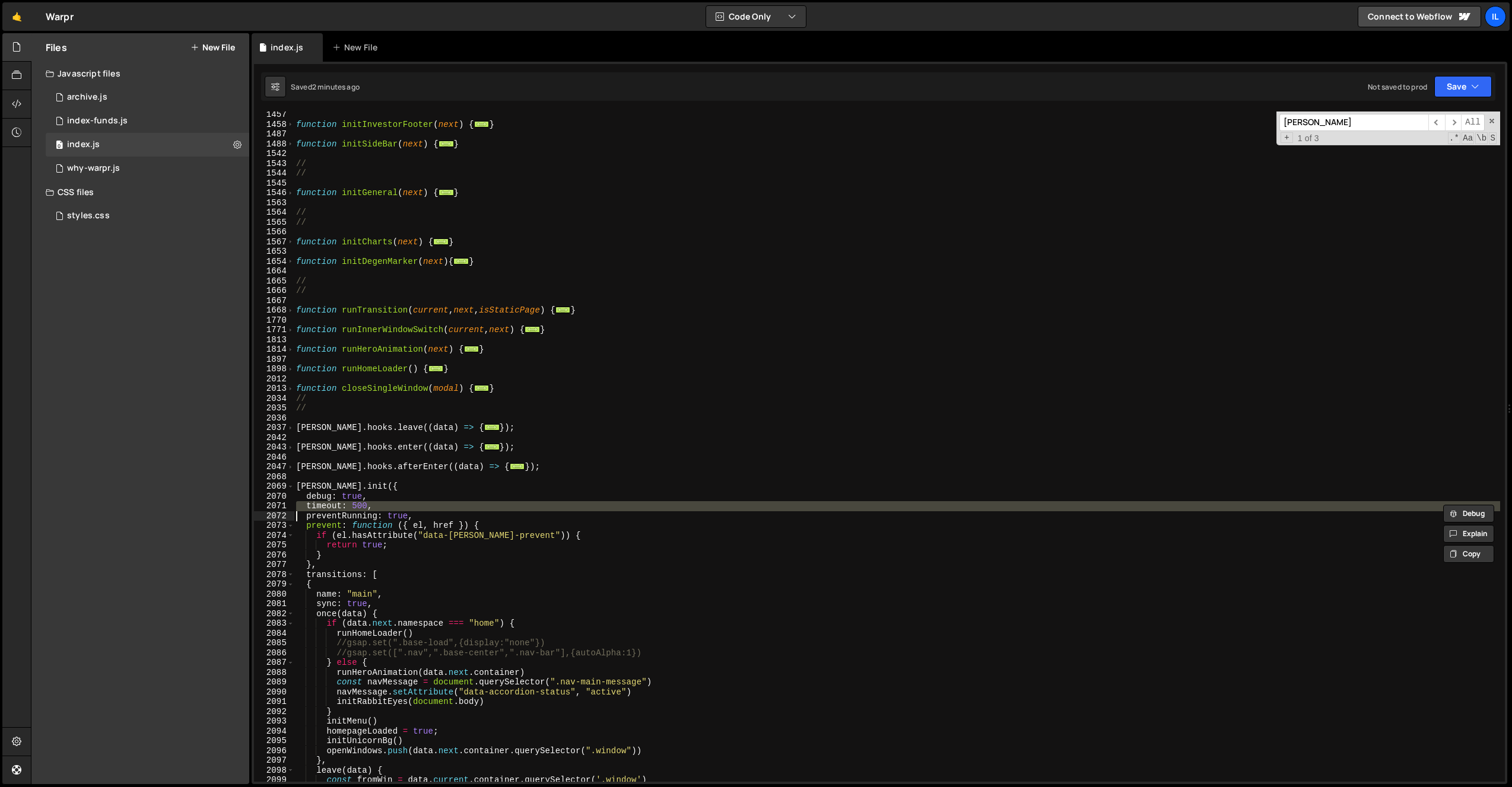
click at [348, 503] on div "function initInvestorFooter ( next ) { ... } function initSideBar ( next ) { ..…" at bounding box center [897, 447] width 1206 height 671
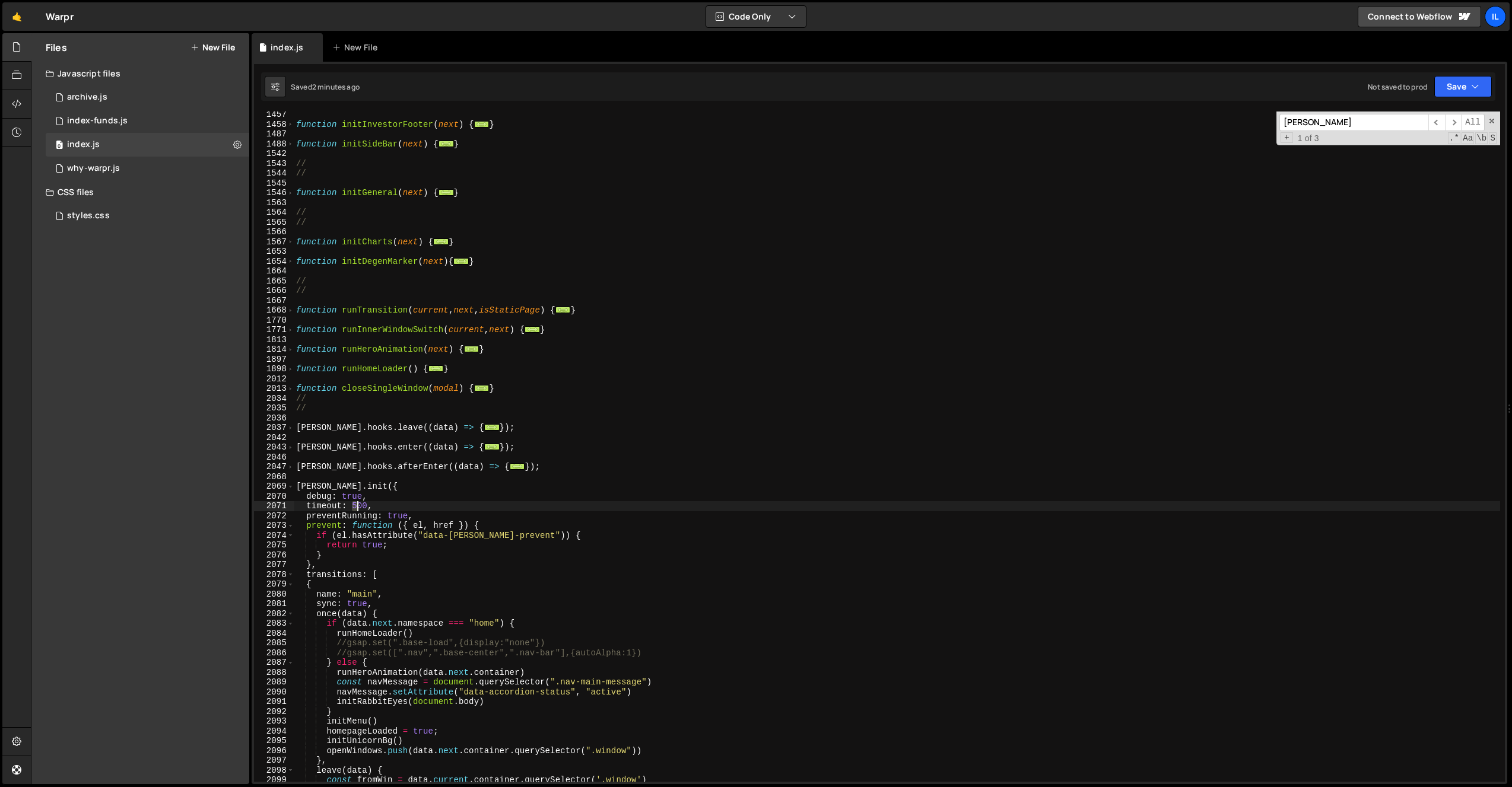
click at [356, 508] on div "function initInvestorFooter ( next ) { ... } function initSideBar ( next ) { ..…" at bounding box center [897, 454] width 1206 height 689
click at [399, 464] on div "function initInvestorFooter ( next ) { ... } function initSideBar ( next ) { ..…" at bounding box center [897, 454] width 1206 height 689
click at [360, 509] on div "function initInvestorFooter ( next ) { ... } function initSideBar ( next ) { ..…" at bounding box center [897, 454] width 1206 height 689
type textarea "timeout: 10000,"
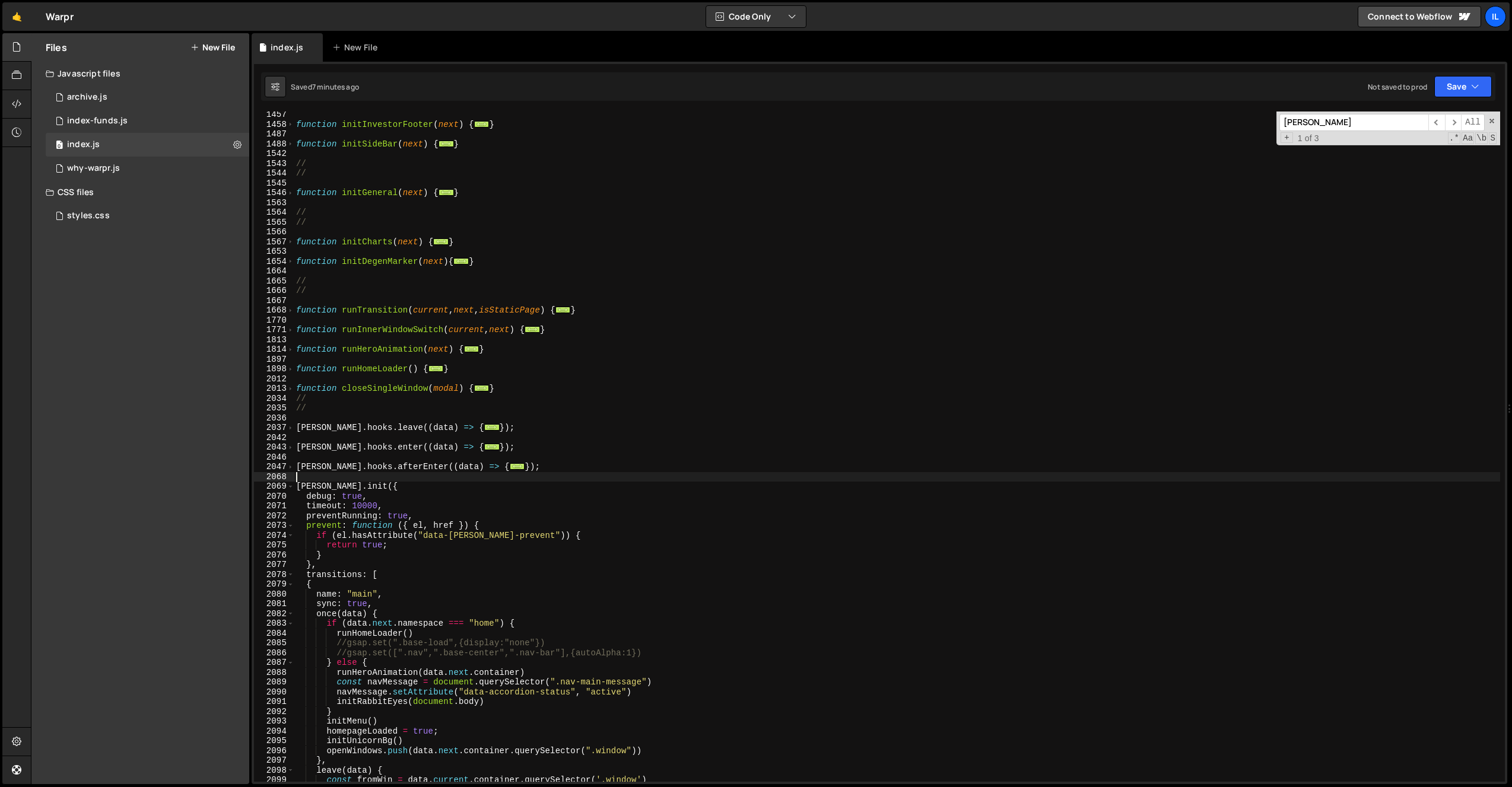
click at [335, 476] on div "function initInvestorFooter ( next ) { ... } function initSideBar ( next ) { ..…" at bounding box center [897, 454] width 1206 height 689
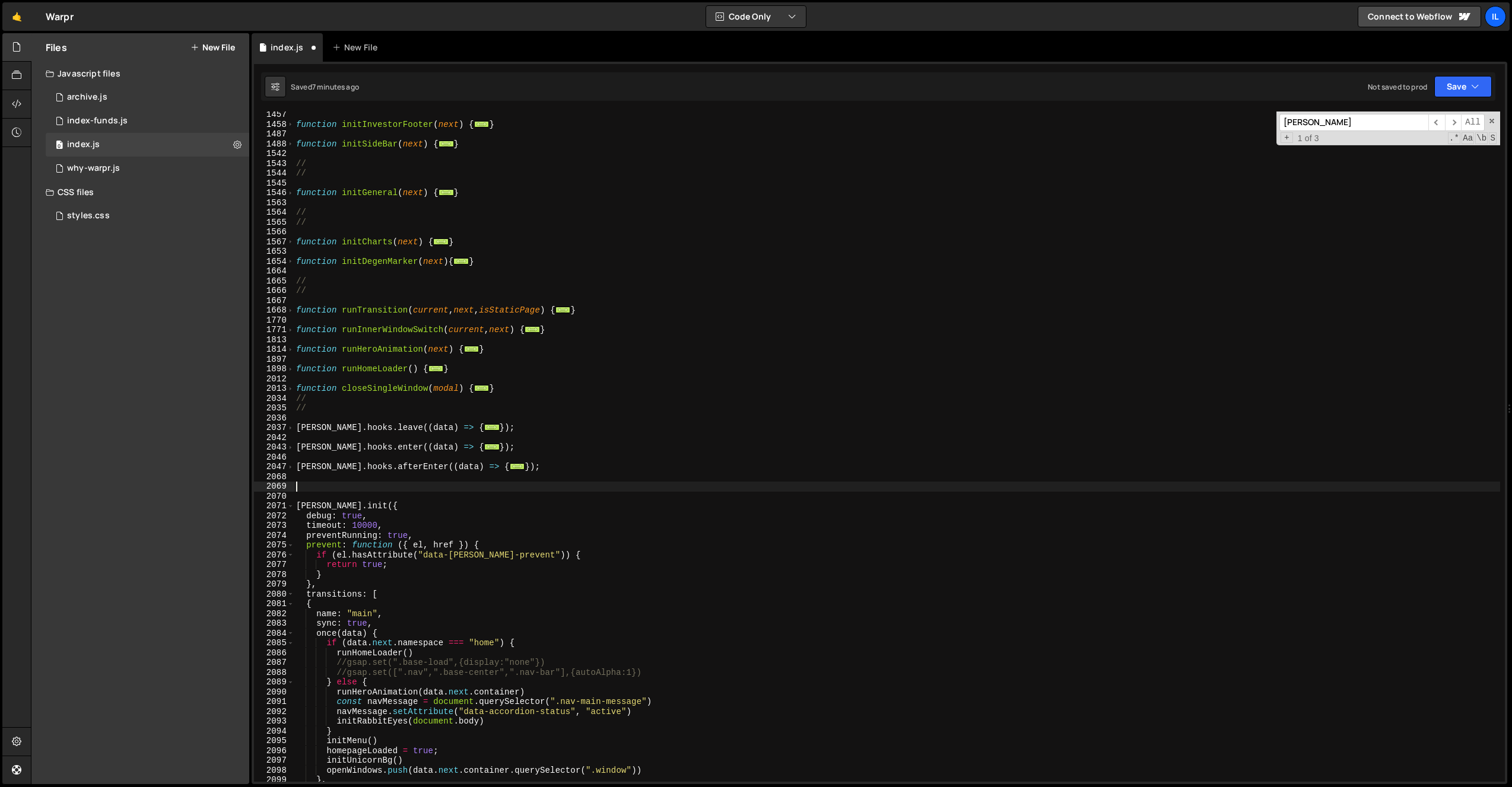
paste textarea "const prefetchRoot = document.querySelector('.nav, .window-sidebar') || documen…"
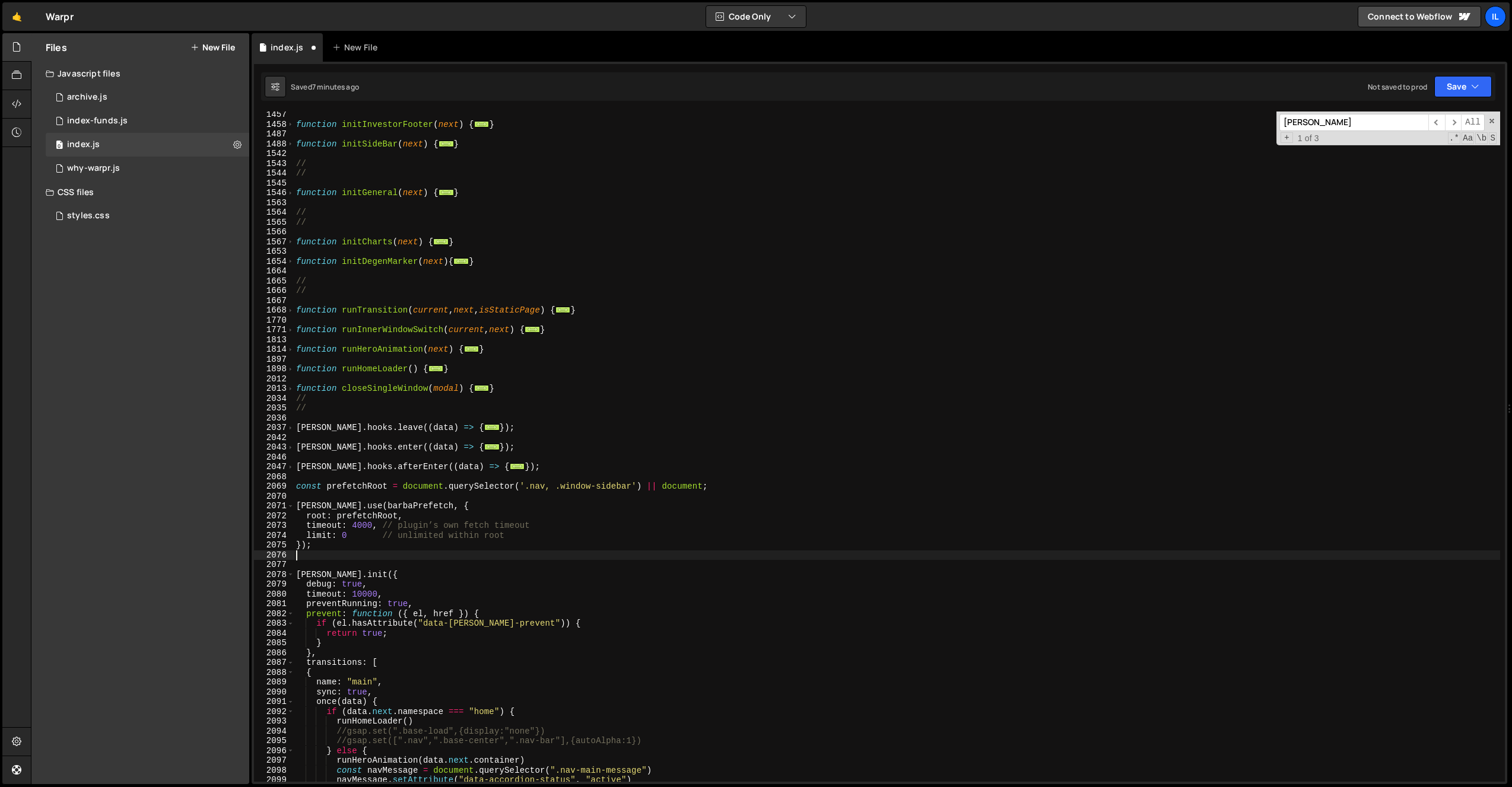
click at [366, 486] on div "function initInvestorFooter ( next ) { ... } function initSideBar ( next ) { ..…" at bounding box center [897, 454] width 1206 height 689
drag, startPoint x: 644, startPoint y: 488, endPoint x: 704, endPoint y: 489, distance: 60.0
click at [704, 489] on div "function initInvestorFooter ( next ) { ... } function initSideBar ( next ) { ..…" at bounding box center [897, 454] width 1206 height 689
click at [674, 471] on div "function initInvestorFooter ( next ) { ... } function initSideBar ( next ) { ..…" at bounding box center [897, 454] width 1206 height 689
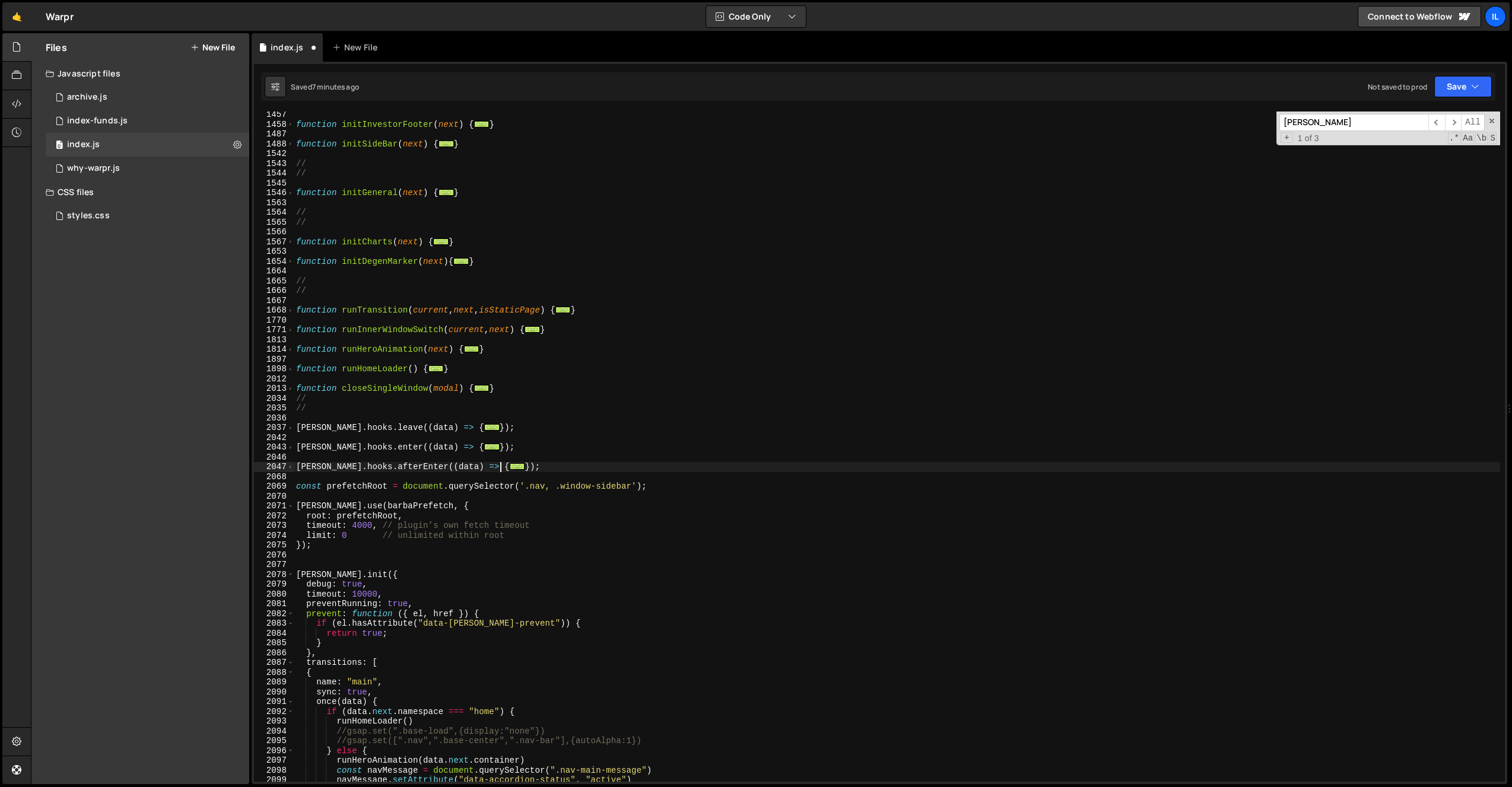
click at [533, 490] on div "function initInvestorFooter ( next ) { ... } function initSideBar ( next ) { ..…" at bounding box center [897, 454] width 1206 height 689
click at [534, 490] on div "function initInvestorFooter ( next ) { ... } function initSideBar ( next ) { ..…" at bounding box center [897, 454] width 1206 height 689
paste textarea "-dock-list"
drag, startPoint x: 730, startPoint y: 489, endPoint x: 658, endPoint y: 487, distance: 72.0
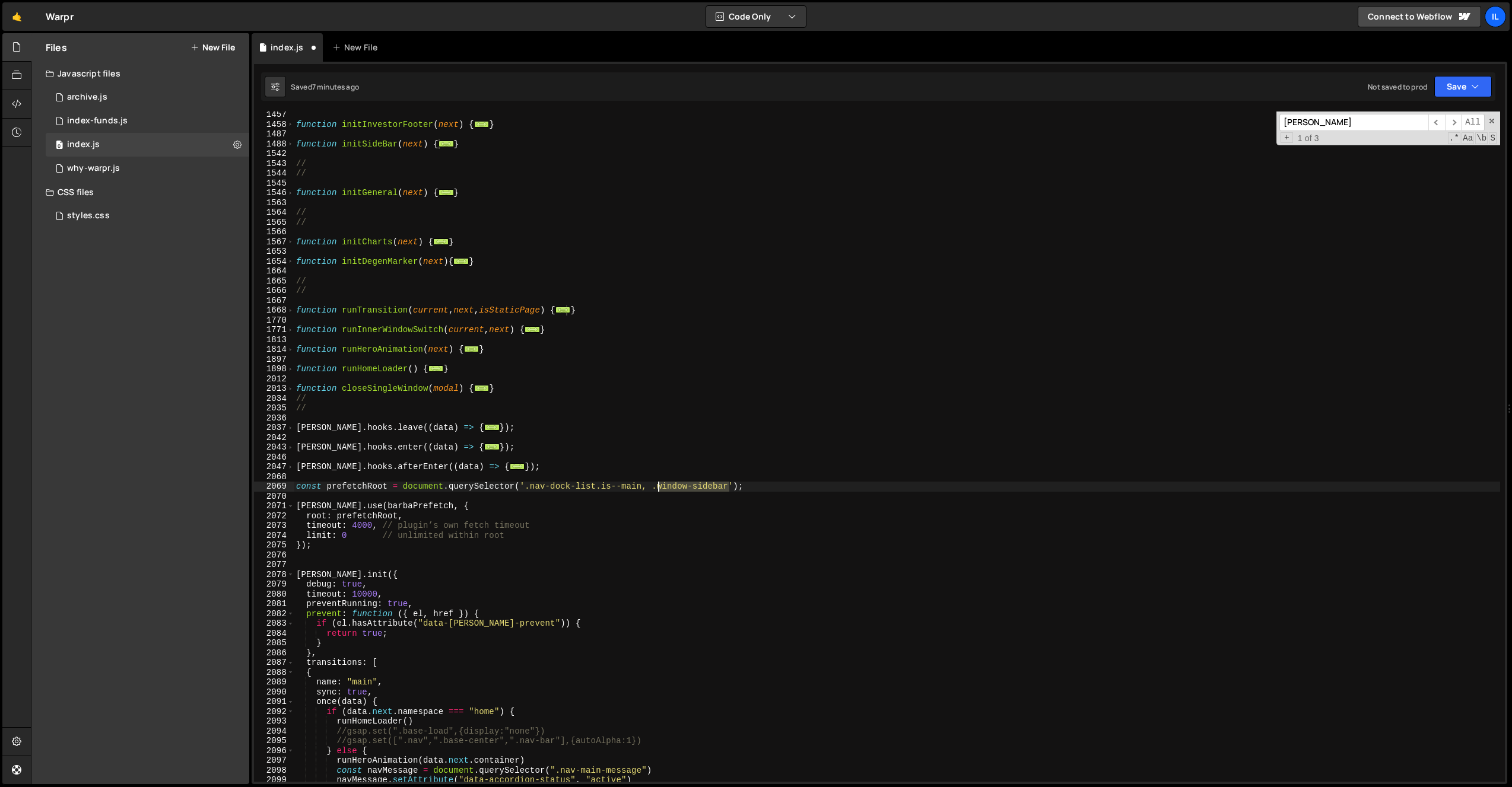
click at [658, 487] on div "function initInvestorFooter ( next ) { ... } function initSideBar ( next ) { ..…" at bounding box center [897, 454] width 1206 height 689
paste textarea "nav-list"
click at [768, 488] on div "function initInvestorFooter ( next ) { ... } function initSideBar ( next ) { ..…" at bounding box center [897, 454] width 1206 height 689
click at [692, 469] on div "function initInvestorFooter ( next ) { ... } function initSideBar ( next ) { ..…" at bounding box center [897, 454] width 1206 height 689
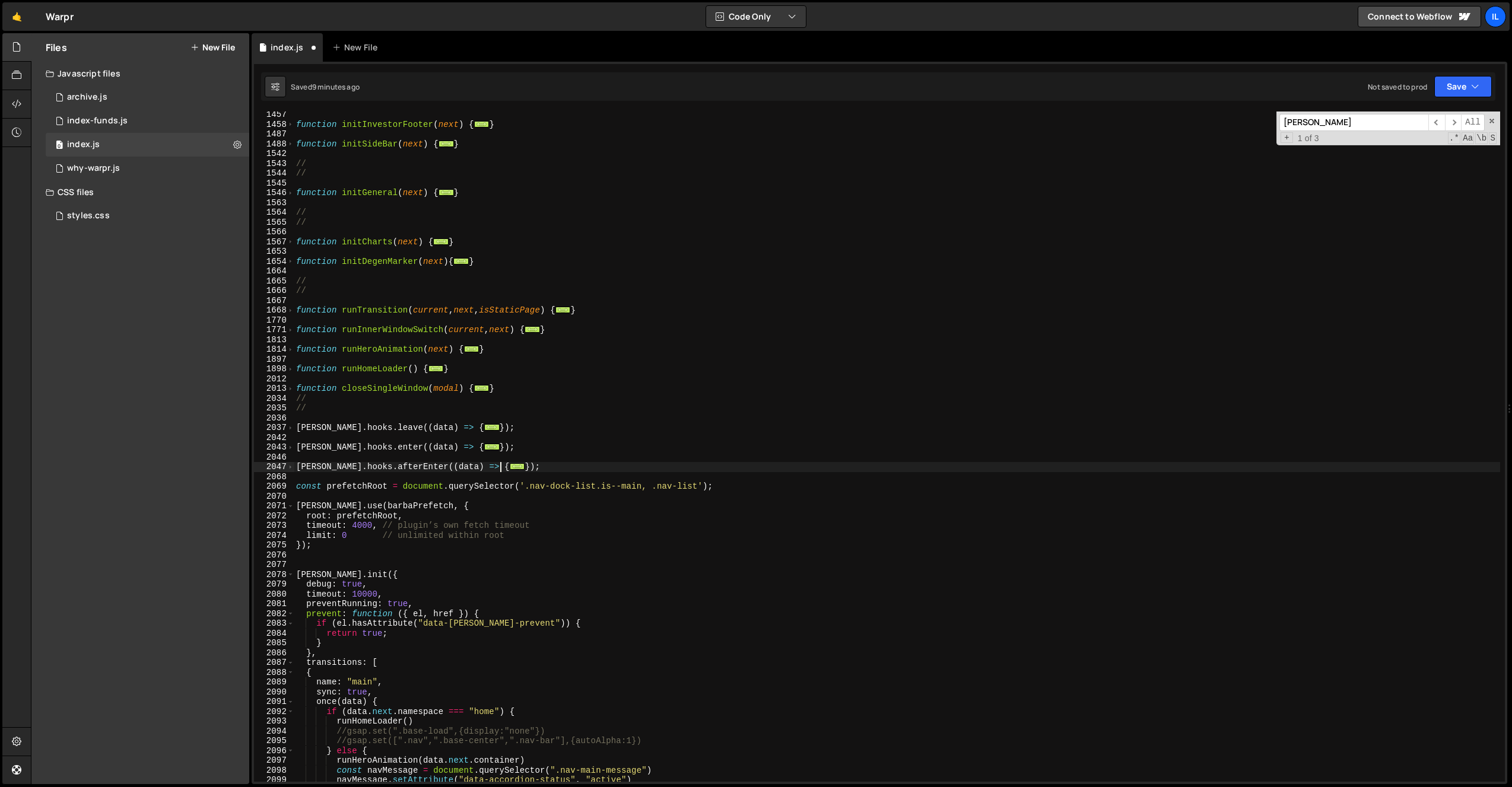
click at [562, 373] on div "function initInvestorFooter ( next ) { ... } function initSideBar ( next ) { ..…" at bounding box center [897, 454] width 1206 height 689
click at [510, 470] on span "..." at bounding box center [518, 467] width 16 height 7
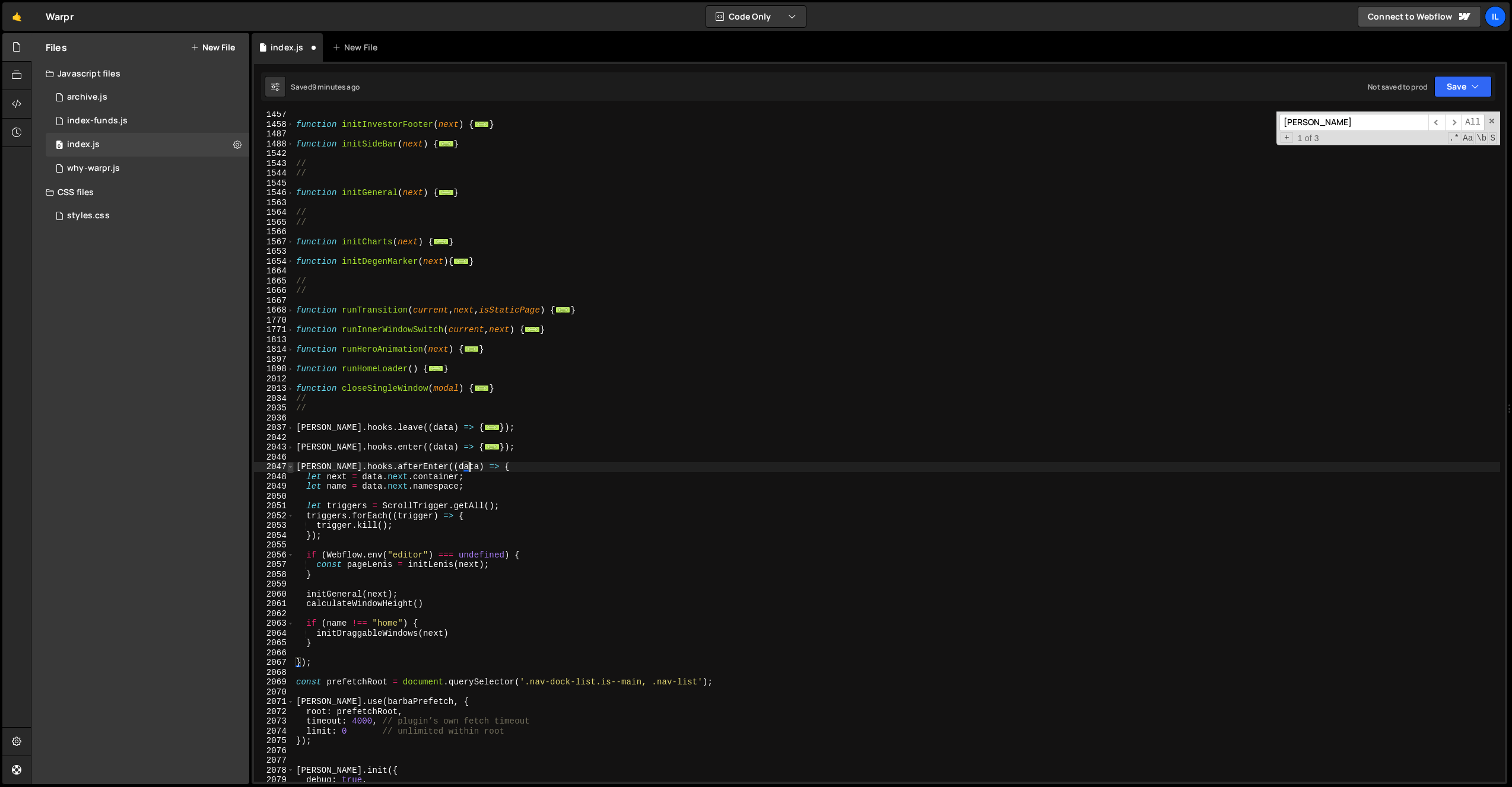
click at [290, 470] on span at bounding box center [291, 467] width 7 height 10
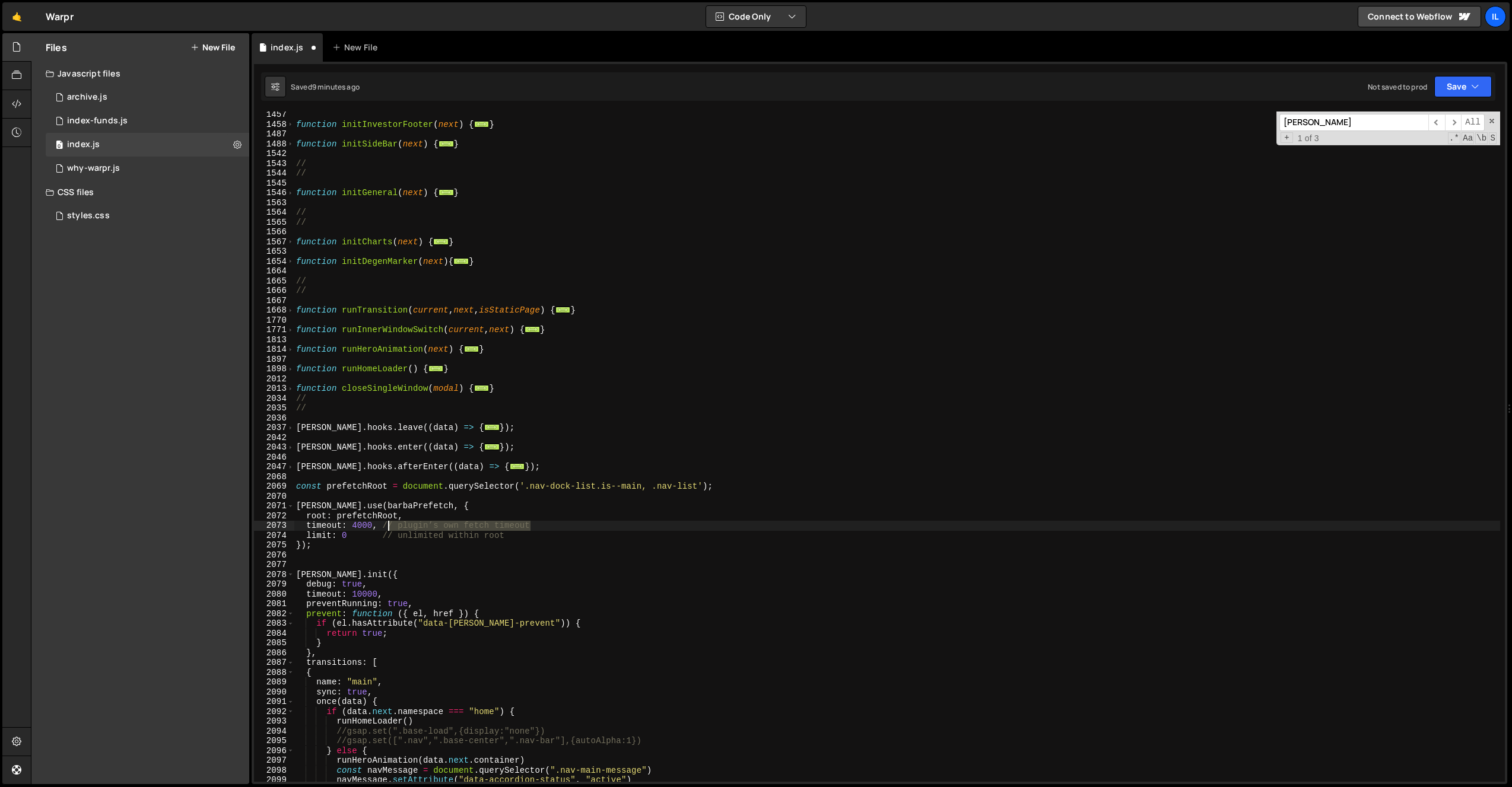
drag, startPoint x: 544, startPoint y: 522, endPoint x: 382, endPoint y: 526, distance: 162.0
click at [381, 525] on div "function initInvestorFooter ( next ) { ... } function initSideBar ( next ) { ..…" at bounding box center [897, 454] width 1206 height 689
drag, startPoint x: 476, startPoint y: 532, endPoint x: 349, endPoint y: 538, distance: 127.1
click at [349, 538] on div "function initInvestorFooter ( next ) { ... } function initSideBar ( next ) { ..…" at bounding box center [897, 454] width 1206 height 689
click at [357, 528] on div "function initInvestorFooter ( next ) { ... } function initSideBar ( next ) { ..…" at bounding box center [897, 454] width 1206 height 689
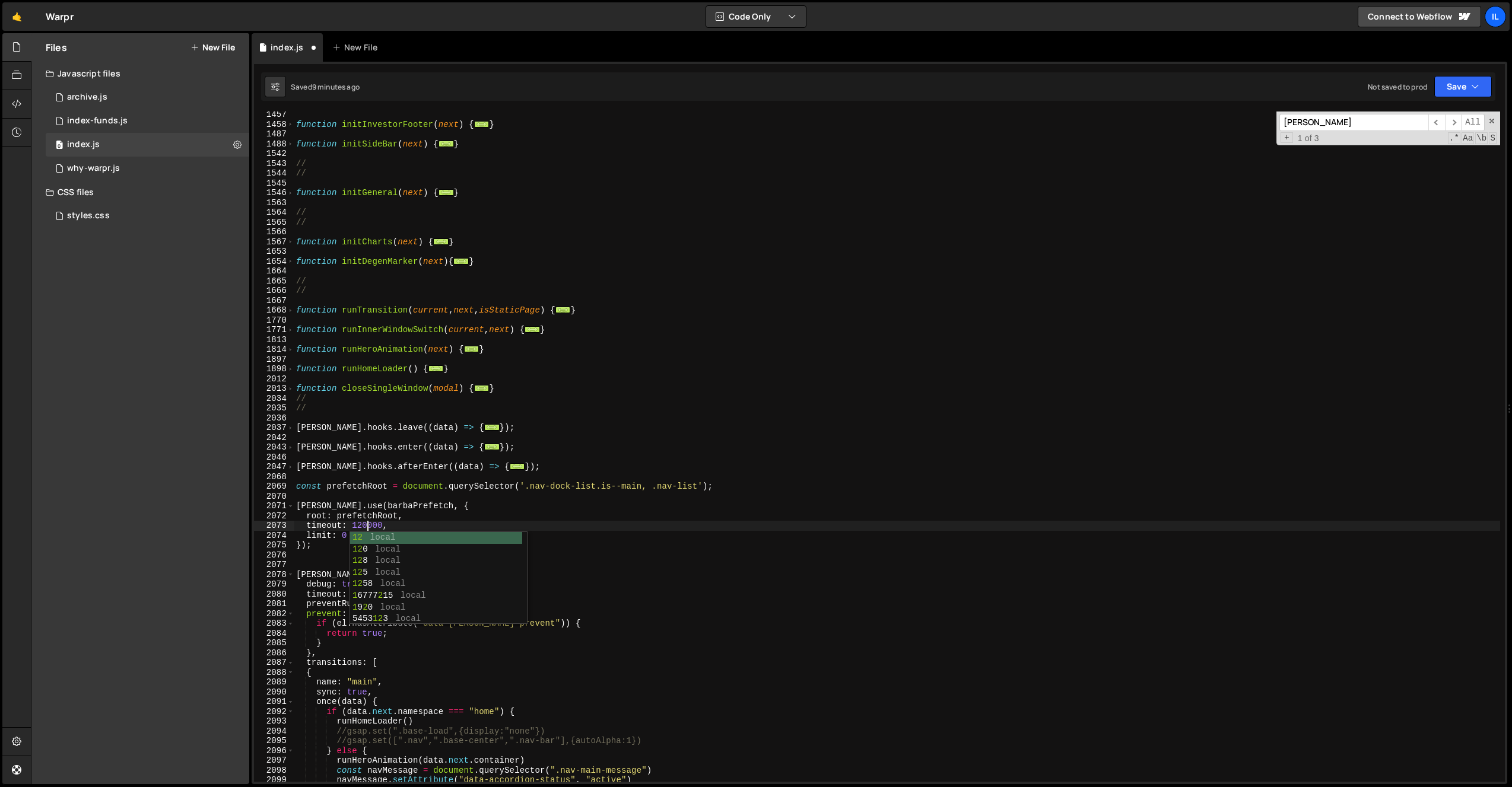
scroll to position [0, 5]
click at [364, 525] on div "function initInvestorFooter ( next ) { ... } function initSideBar ( next ) { ..…" at bounding box center [897, 454] width 1206 height 689
click at [369, 593] on div "function initInvestorFooter ( next ) { ... } function initSideBar ( next ) { ..…" at bounding box center [897, 454] width 1206 height 689
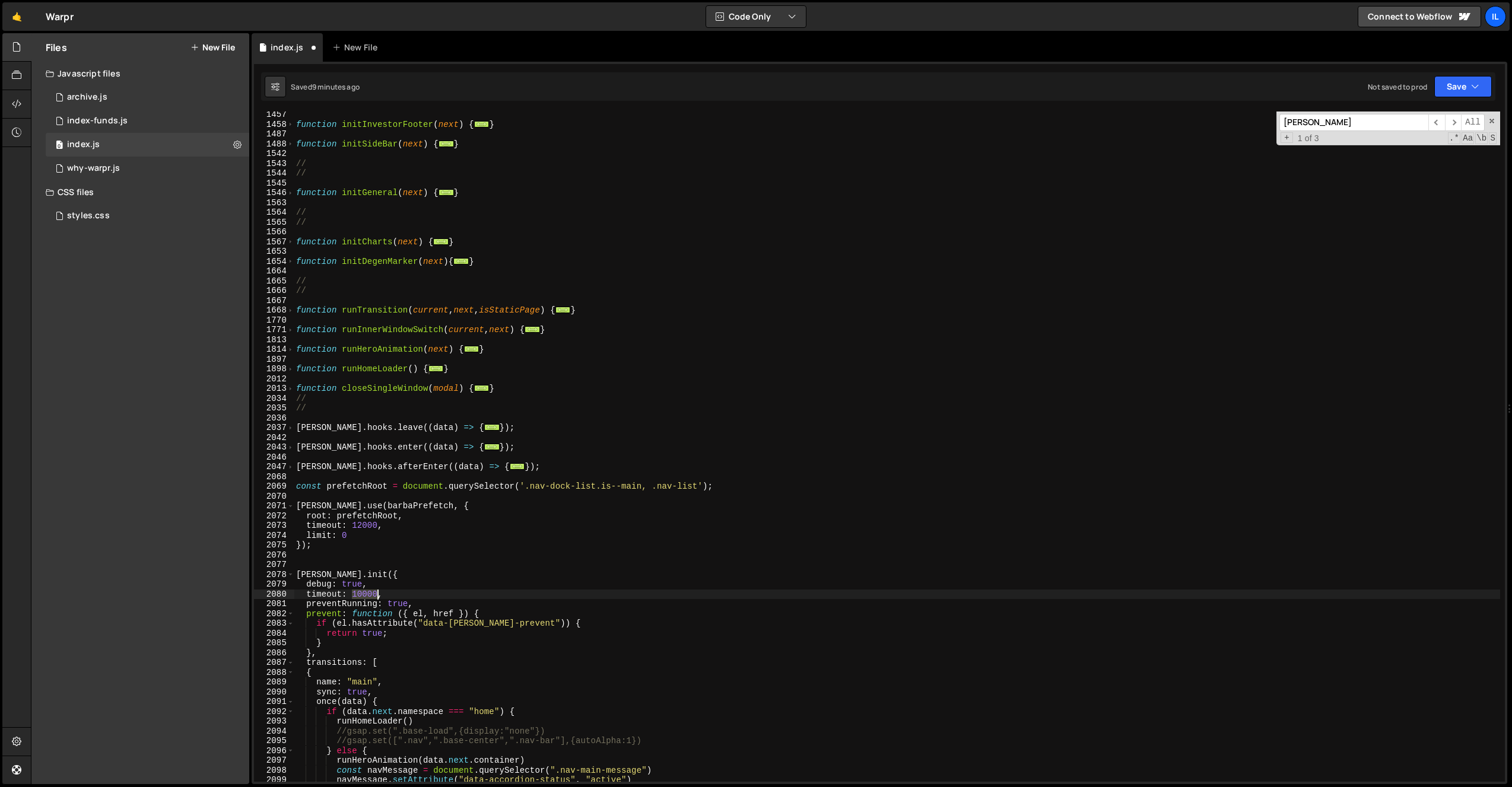
paste textarea "2"
click at [374, 411] on div "function initInvestorFooter ( next ) { ... } function initSideBar ( next ) { ..…" at bounding box center [897, 454] width 1206 height 689
click at [440, 540] on div "function initInvestorFooter ( next ) { ... } function initSideBar ( next ) { ..…" at bounding box center [897, 454] width 1206 height 689
click at [479, 424] on div "function initInvestorFooter ( next ) { ... } function initSideBar ( next ) { ..…" at bounding box center [897, 454] width 1206 height 689
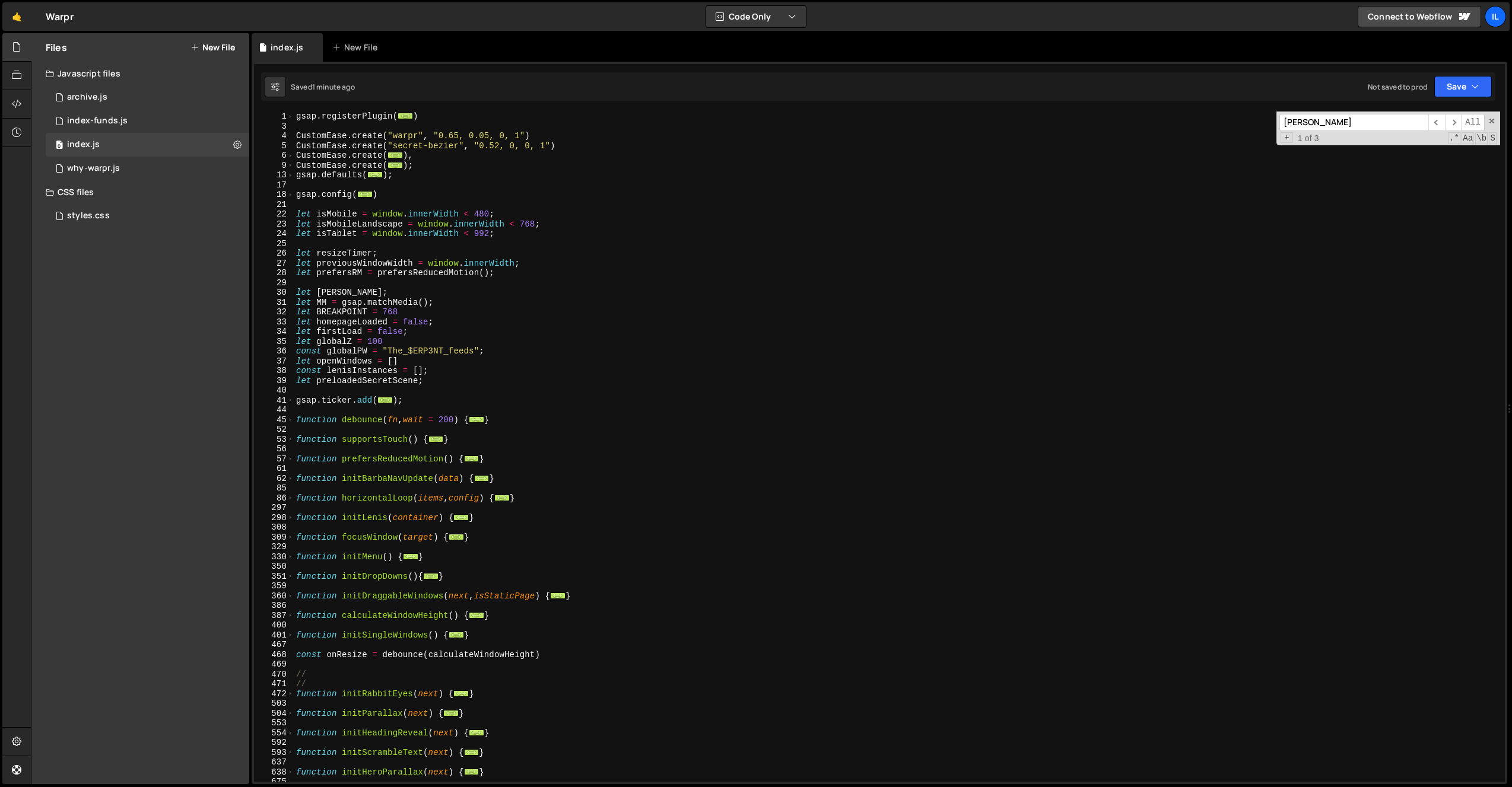
click at [443, 111] on div "gsap . registerPlugin ( ... ) CustomEase . create ( "warpr" , "0.65, 0.05, 0, 1…" at bounding box center [897, 456] width 1206 height 689
click at [295, 116] on div "gsap . registerPlugin ( ... ) CustomEase . create ( "warpr" , "0.65, 0.05, 0, 1…" at bounding box center [897, 456] width 1206 height 689
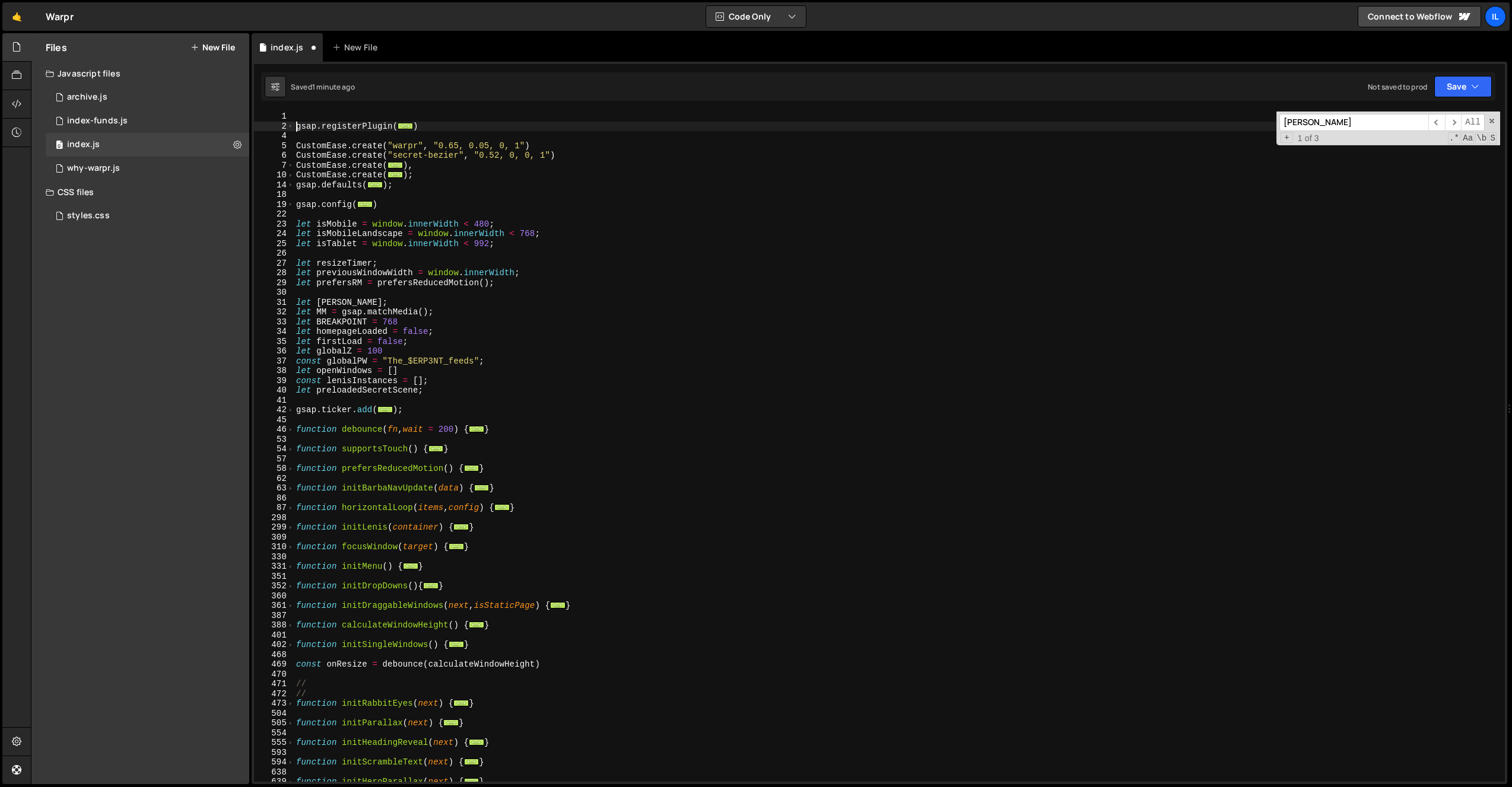
type textarea "gsap.registerPlugin(ScrollTrigger, SplitText, CustomEase, Draggable, ScrambleTe…"
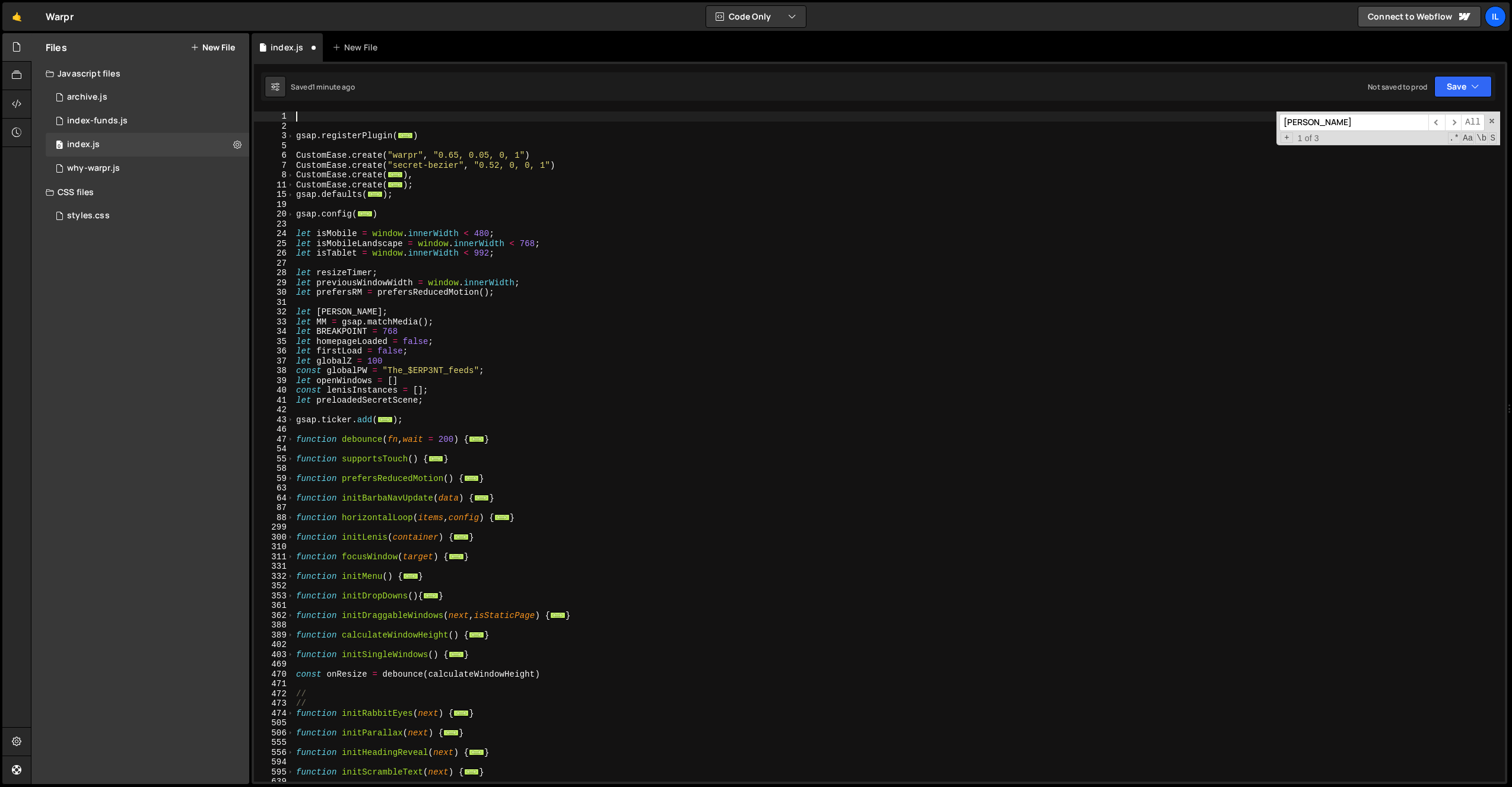
paste textarea "import barbaPrefetch from '@[PERSON_NAME]/prefetch';"
drag, startPoint x: 510, startPoint y: 119, endPoint x: 433, endPoint y: 119, distance: 77.0
click at [433, 119] on div "import barbaPrefetch from '@[PERSON_NAME]/prefetch' ; gsap . registerPlugin ( .…" at bounding box center [897, 456] width 1206 height 689
paste textarea "[URL][DOMAIN_NAME][PERSON_NAME][PERSON_NAME]"
type textarea "import barbaPrefetch from '[URL][DOMAIN_NAME][PERSON_NAME][PERSON_NAME]';"
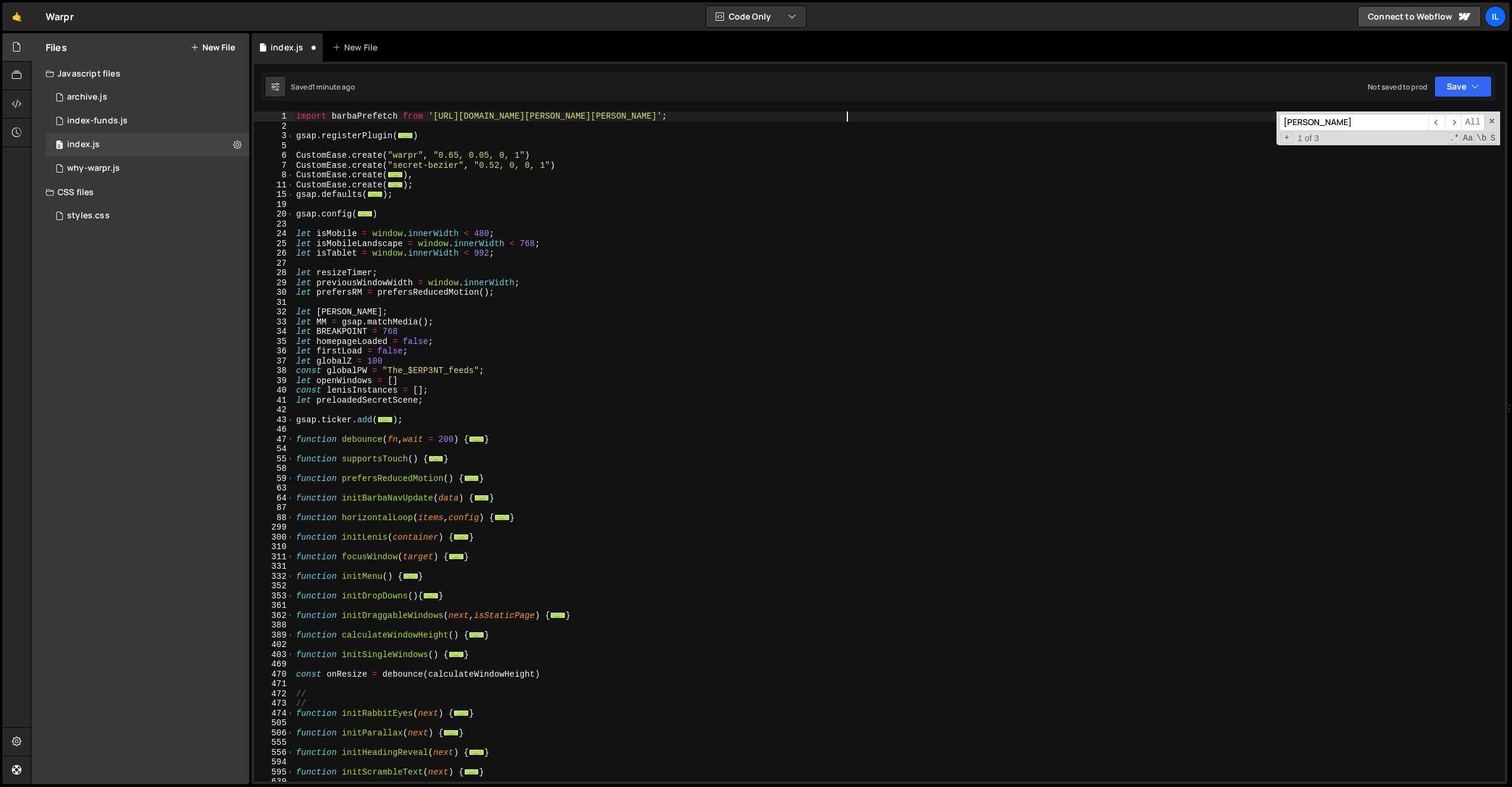
click at [507, 125] on div "import barbaPrefetch from '[URL][DOMAIN_NAME][PERSON_NAME][PERSON_NAME]' ; gsap…" at bounding box center [897, 456] width 1206 height 689
click at [710, 136] on div "import barbaPrefetch from '[URL][DOMAIN_NAME][PERSON_NAME][PERSON_NAME]' ; gsap…" at bounding box center [897, 456] width 1206 height 689
click at [399, 115] on div "import barbaPrefetch from '[URL][DOMAIN_NAME][PERSON_NAME][PERSON_NAME]' ; gsap…" at bounding box center [897, 456] width 1206 height 689
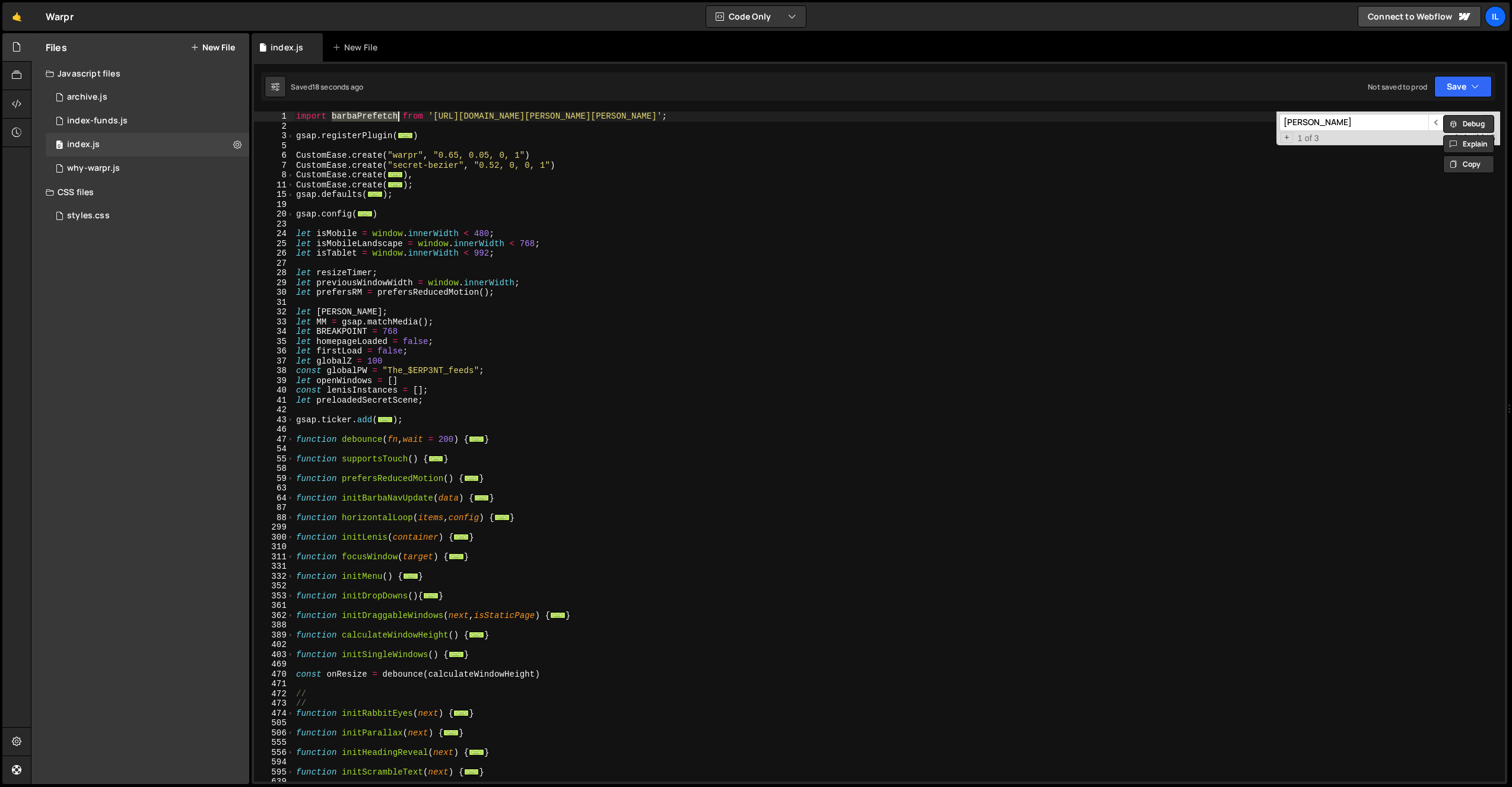
type textarea "import barbaPrefetch from '[URL][DOMAIN_NAME][PERSON_NAME][PERSON_NAME]';"
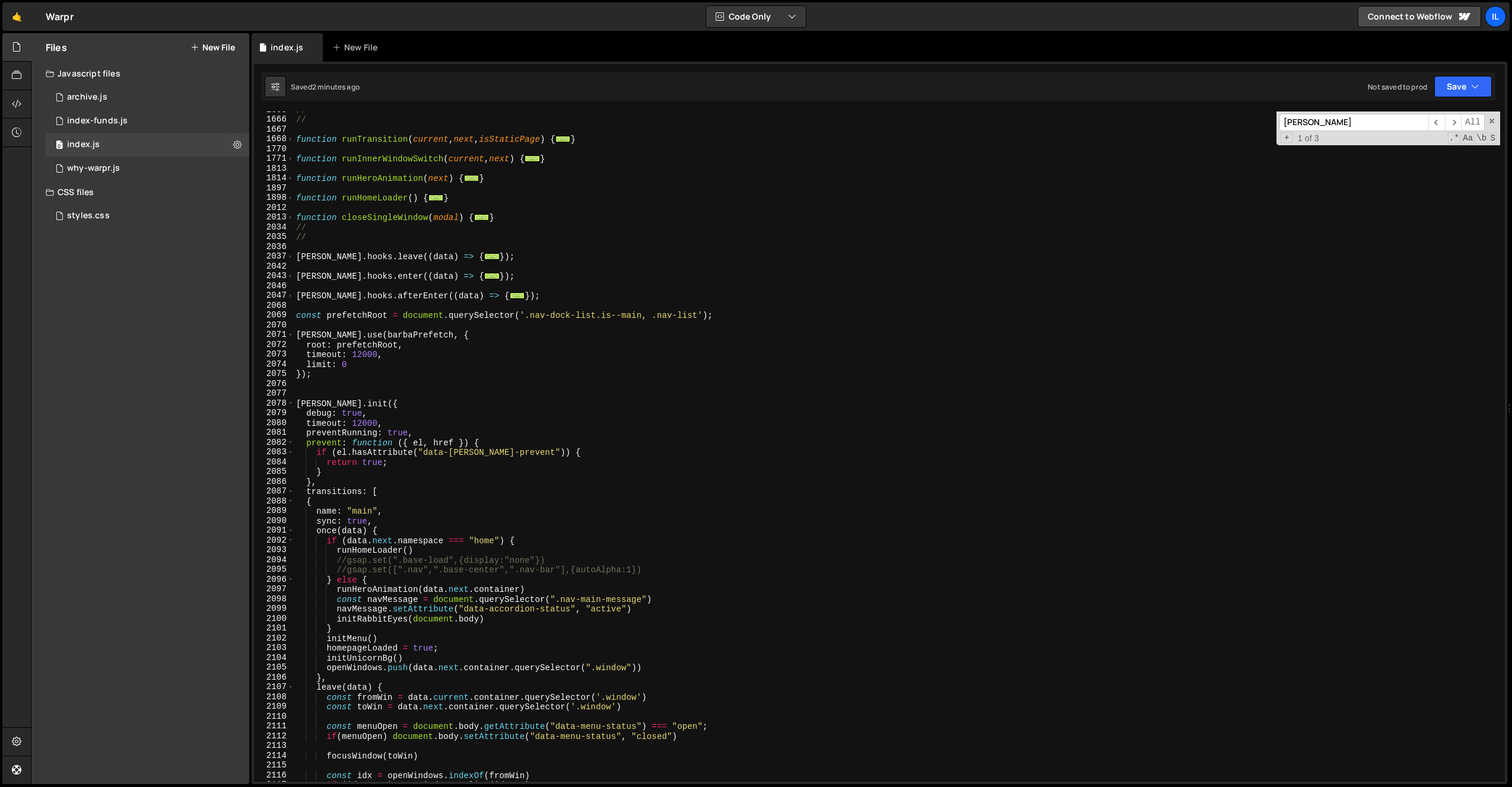
scroll to position [1034, 0]
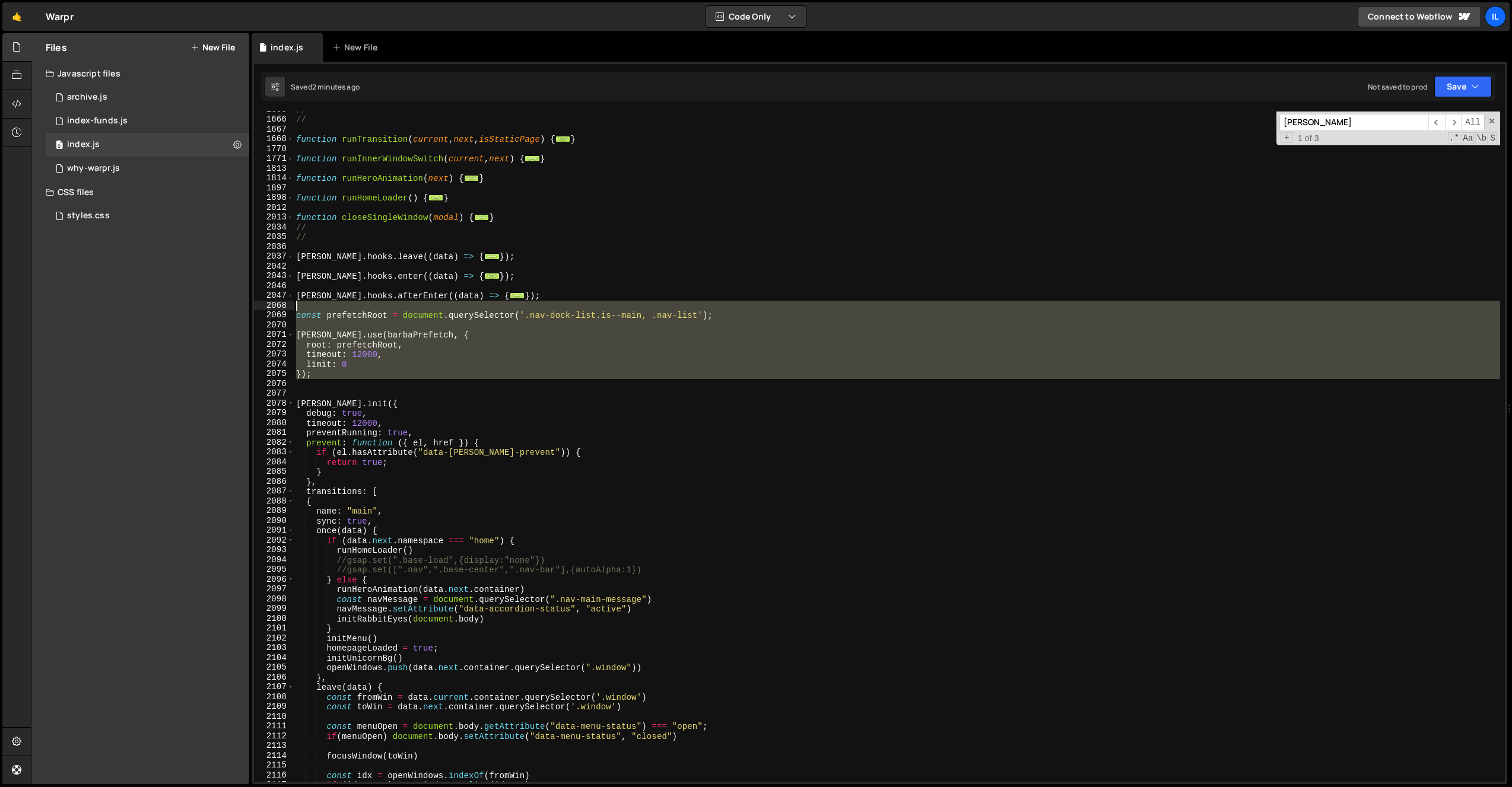
drag, startPoint x: 333, startPoint y: 380, endPoint x: 288, endPoint y: 307, distance: 85.8
click at [288, 307] on div "gsap.registerPlugin(ScrollTrigger, SplitText, CustomEase, Draggable, ScrambleTe…" at bounding box center [879, 447] width 1251 height 671
type textarea "const prefetchRoot = document.querySelector('.nav-dock-list.is--main, .nav-list…"
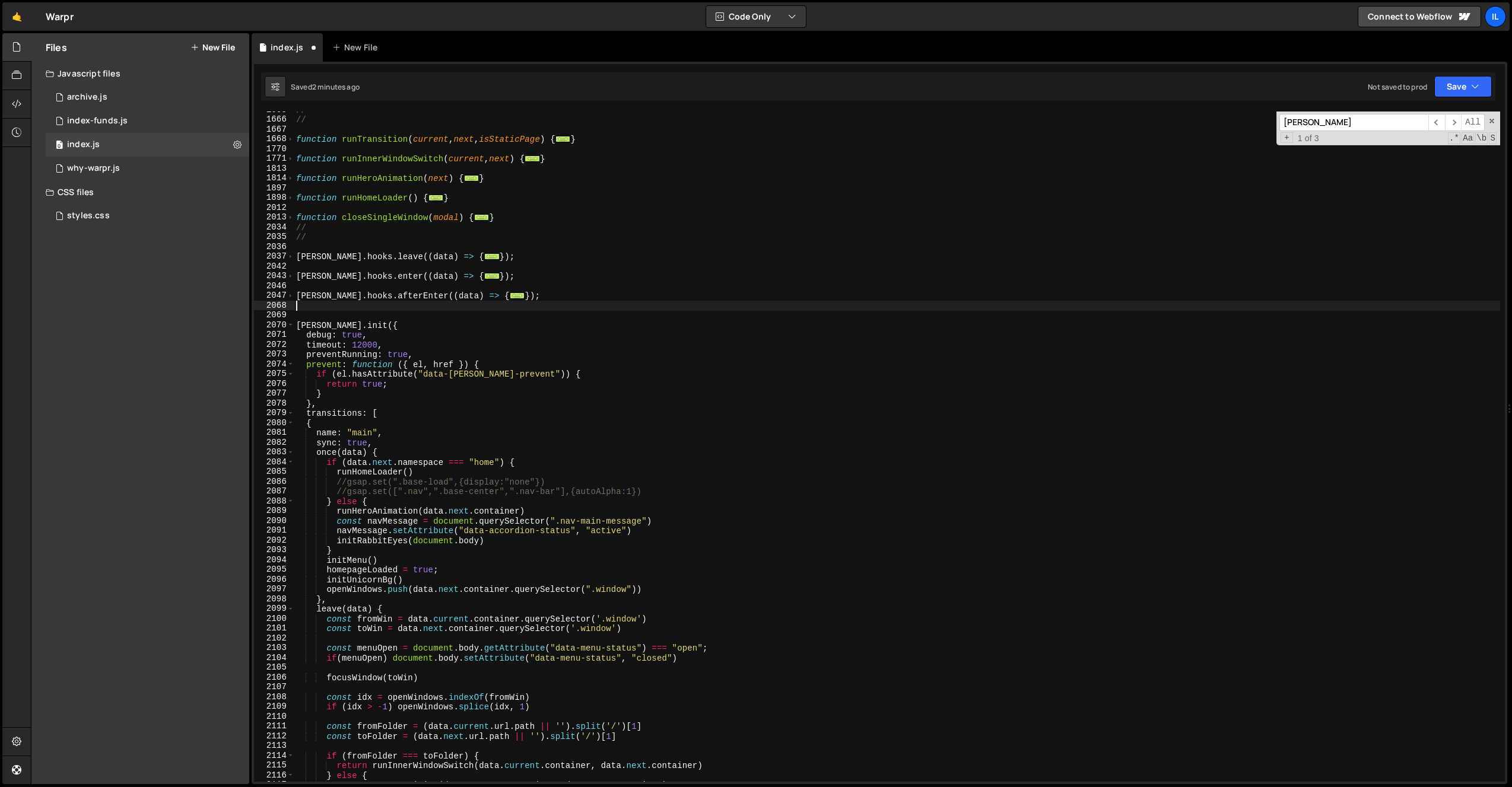
click at [310, 309] on div "// // function runTransition ( current , next , isStaticPage ) { ... } function…" at bounding box center [897, 450] width 1206 height 689
type textarea "});"
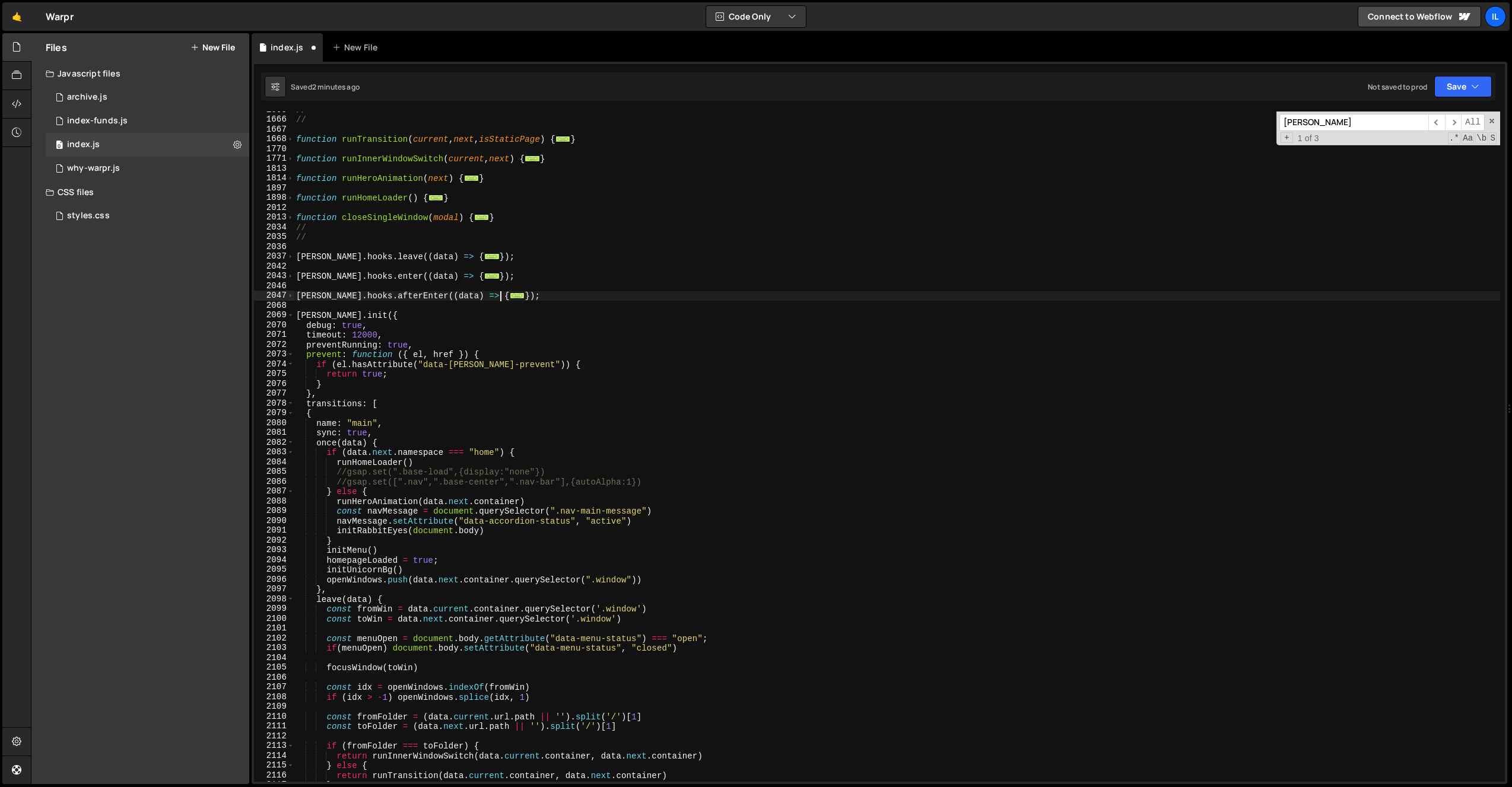
click at [374, 302] on div "// // function runTransition ( current , next , isStaticPage ) { ... } function…" at bounding box center [897, 450] width 1206 height 689
click at [291, 402] on span at bounding box center [291, 404] width 7 height 10
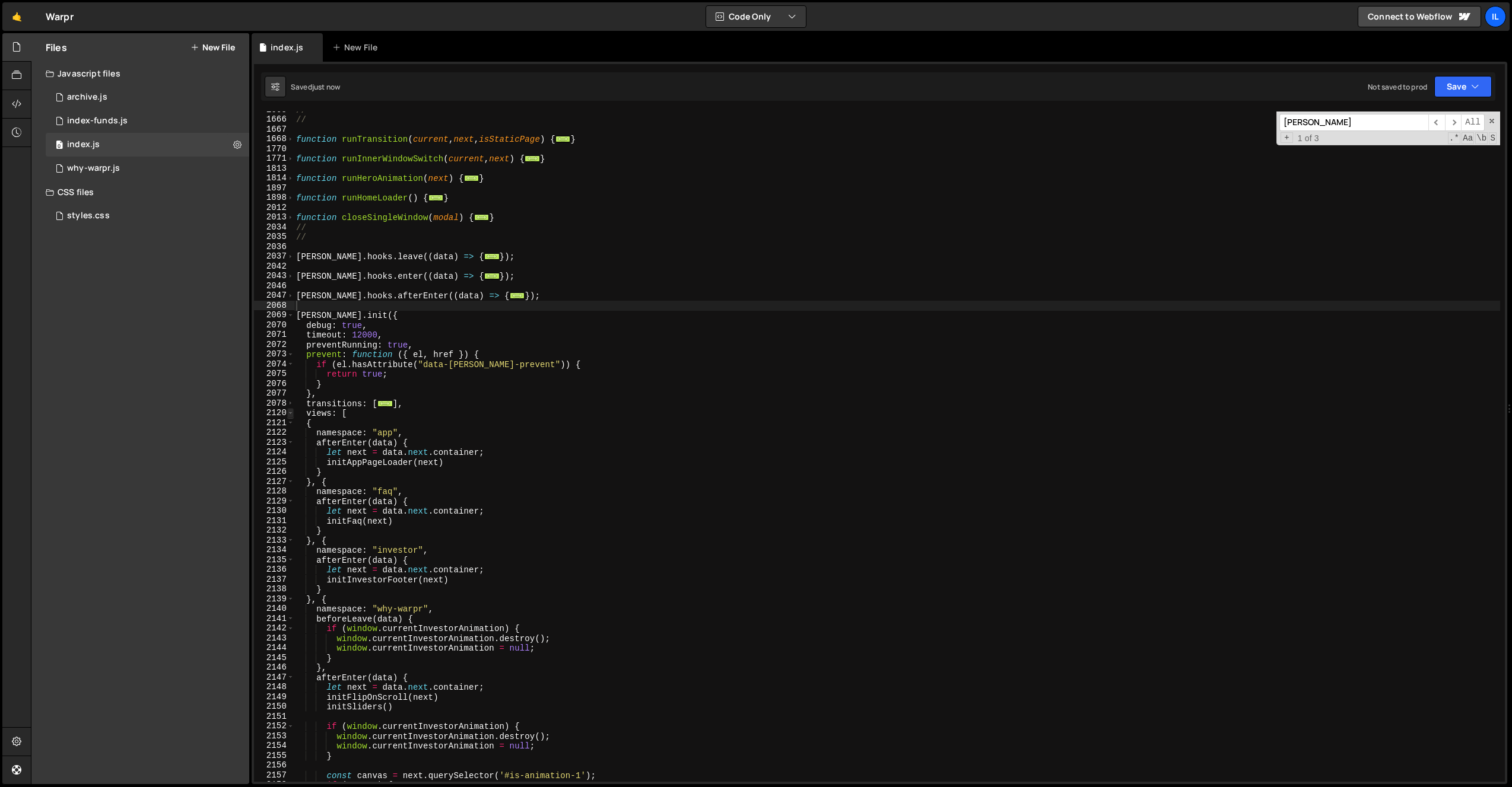
click at [294, 413] on span at bounding box center [291, 413] width 7 height 10
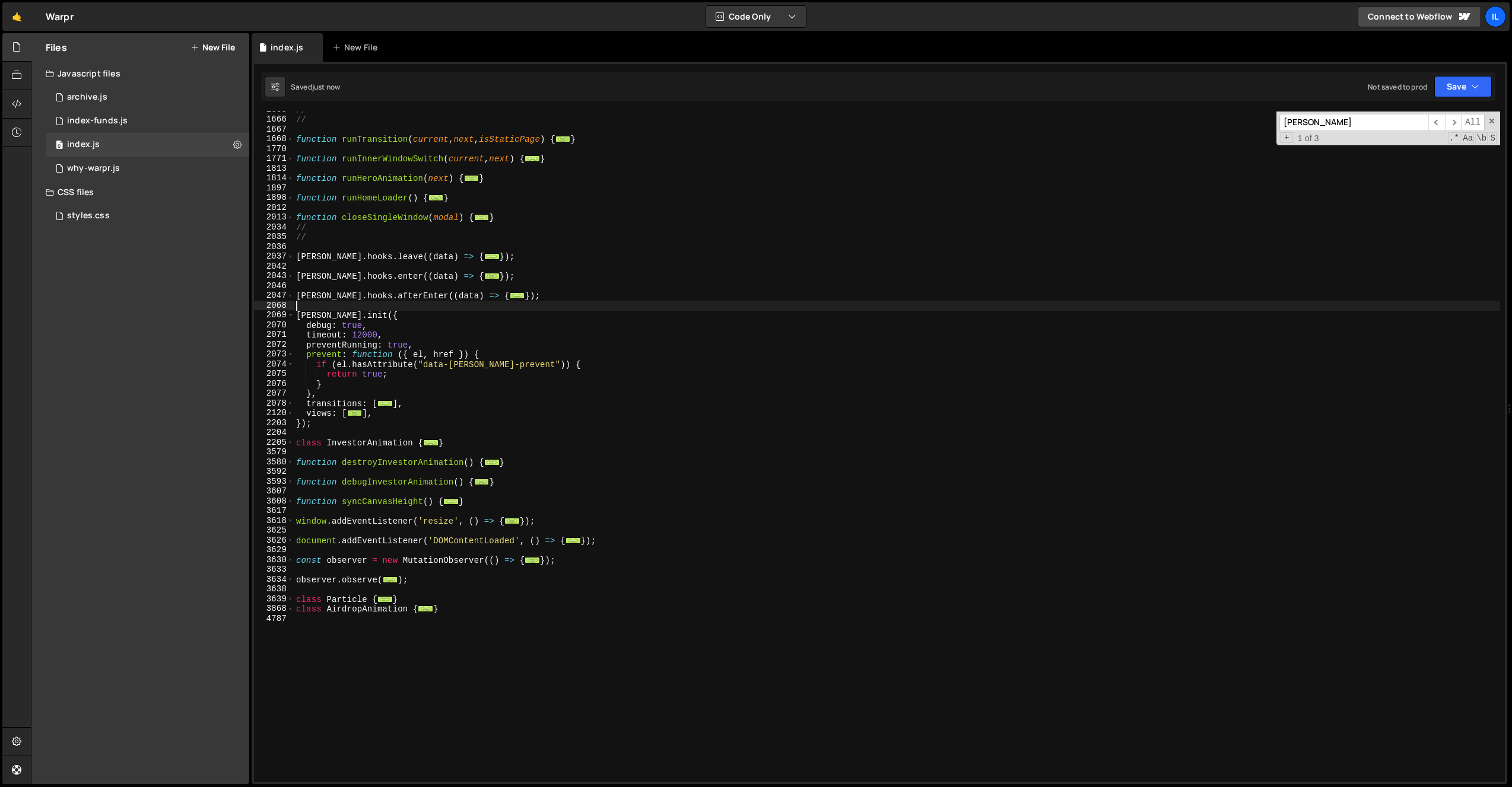
click at [430, 433] on div "// // function runTransition ( current , next , isStaticPage ) { ... } function…" at bounding box center [897, 450] width 1206 height 689
click at [526, 421] on div "// // function runTransition ( current , next , isStaticPage ) { ... } function…" at bounding box center [897, 450] width 1206 height 689
type textarea "});"
